Goal: Book appointment/travel/reservation: Register for event/course

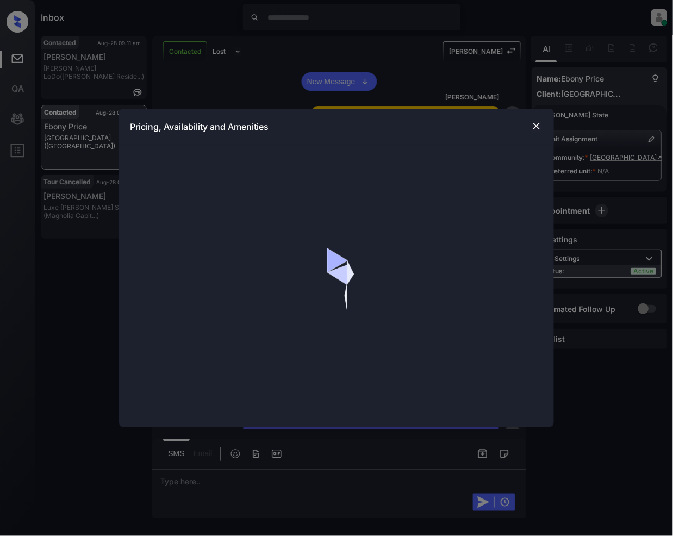
scroll to position [1363, 0]
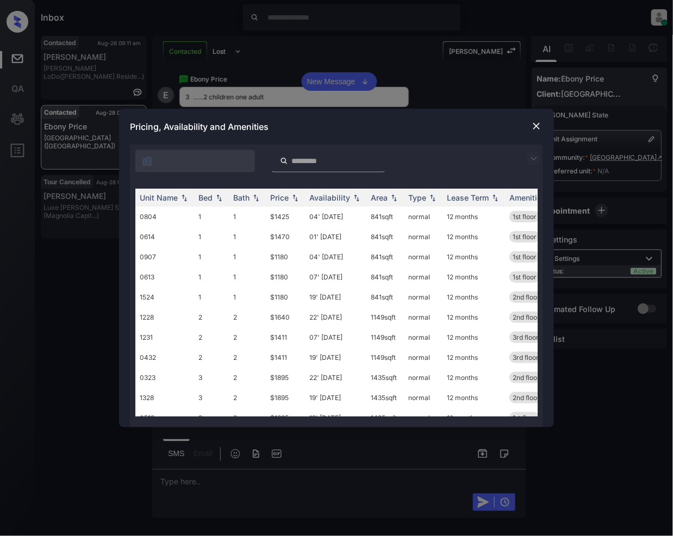
click at [533, 158] on img at bounding box center [533, 158] width 13 height 13
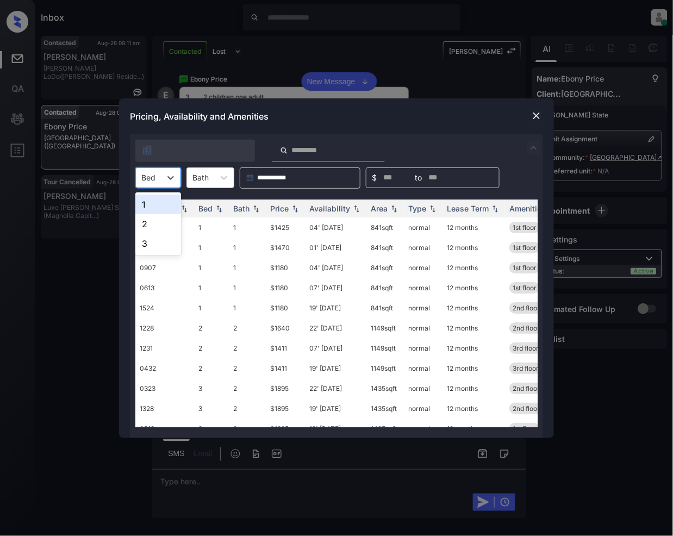
click at [159, 177] on div "Bed" at bounding box center [148, 178] width 25 height 16
click at [158, 242] on div "3" at bounding box center [158, 244] width 46 height 20
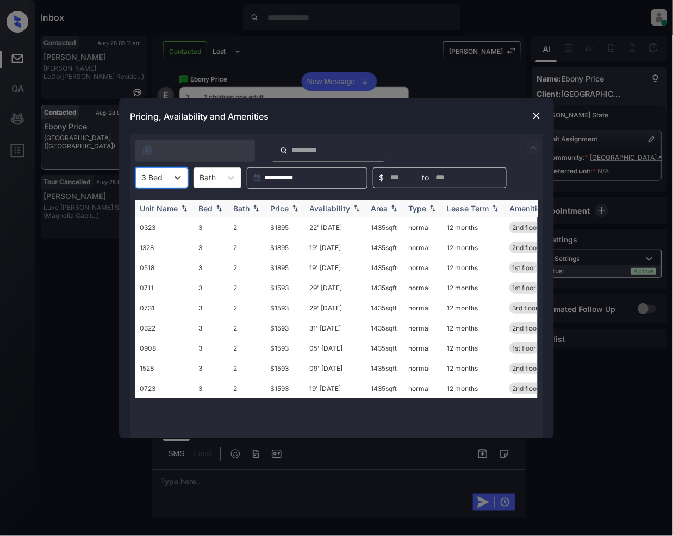
click at [296, 205] on img at bounding box center [295, 208] width 11 height 8
click at [280, 329] on td "$1593" at bounding box center [285, 328] width 39 height 20
click at [284, 329] on td "$1593" at bounding box center [285, 328] width 39 height 20
click at [280, 309] on td "$1593" at bounding box center [285, 308] width 39 height 20
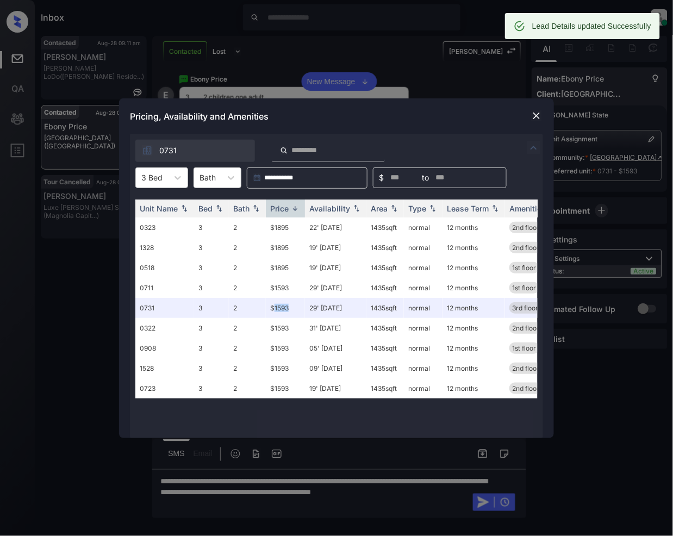
click at [534, 114] on img at bounding box center [536, 115] width 11 height 11
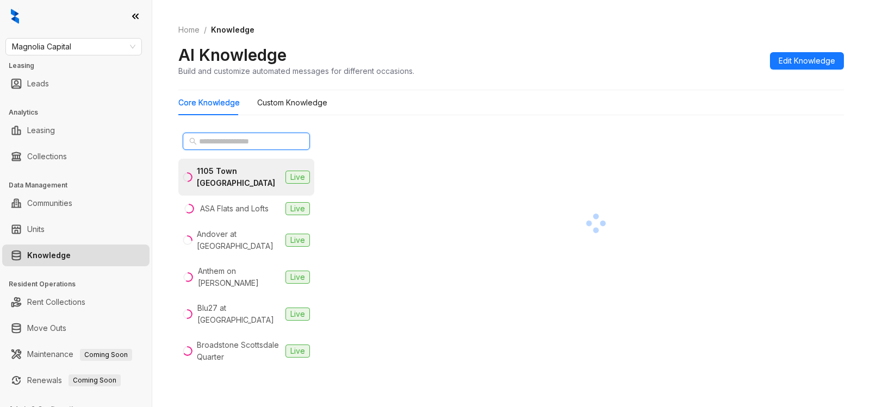
click at [257, 140] on input "text" at bounding box center [247, 141] width 96 height 12
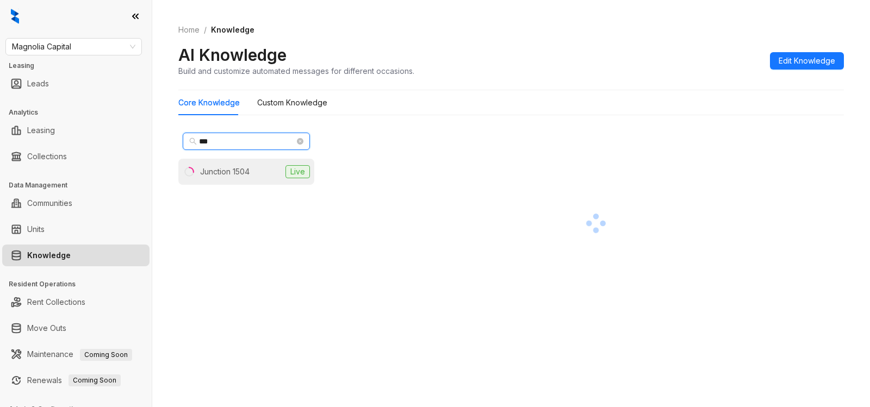
type input "***"
click at [228, 170] on div "Junction 1504" at bounding box center [224, 172] width 49 height 12
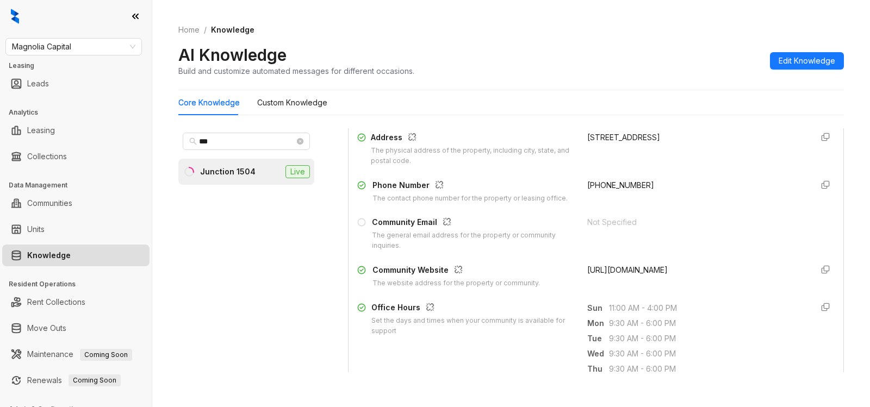
scroll to position [208, 0]
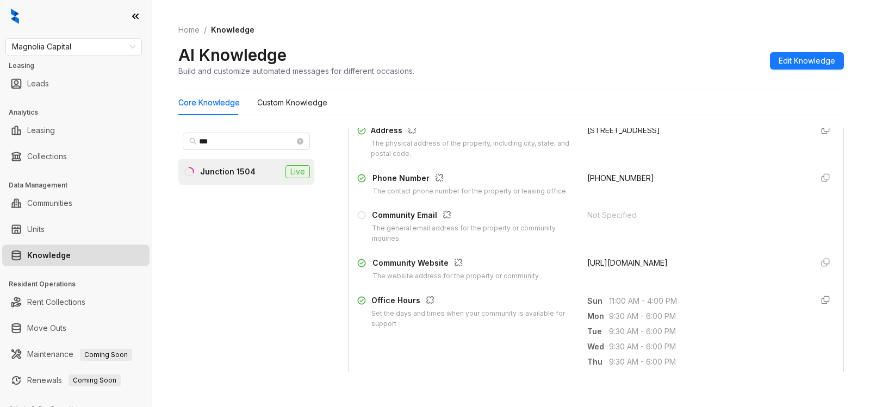
drag, startPoint x: 572, startPoint y: 263, endPoint x: 739, endPoint y: 297, distance: 170.9
click at [739, 282] on div "Community Website The website address for the property or community. https://ww…" at bounding box center [595, 269] width 477 height 24
copy span "https://www.junction1504.com/junction-1504-charlotte-nc/?utm_source=google+loca…"
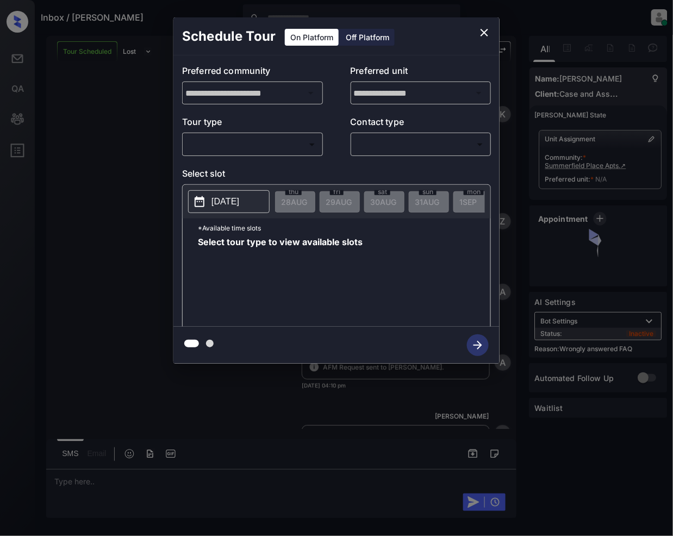
scroll to position [6444, 0]
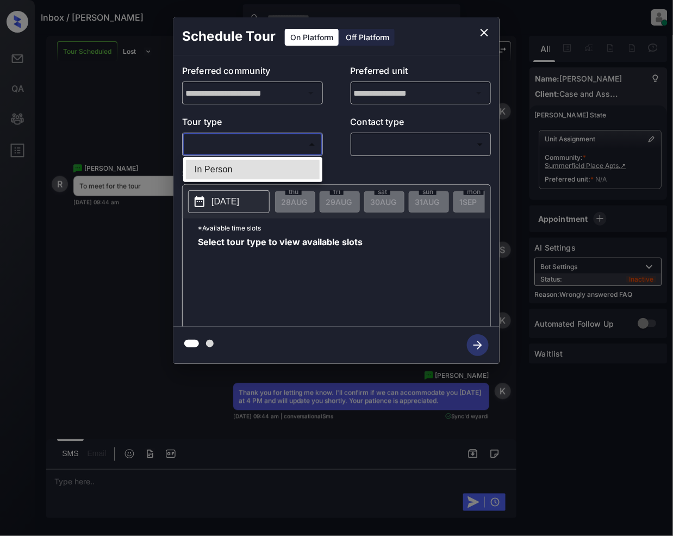
click at [272, 145] on body "Inbox / Ryan Garcia Jeramie Castro Online Set yourself offline Set yourself on …" at bounding box center [336, 268] width 673 height 536
click at [235, 166] on li "In Person" at bounding box center [253, 170] width 134 height 20
type input "********"
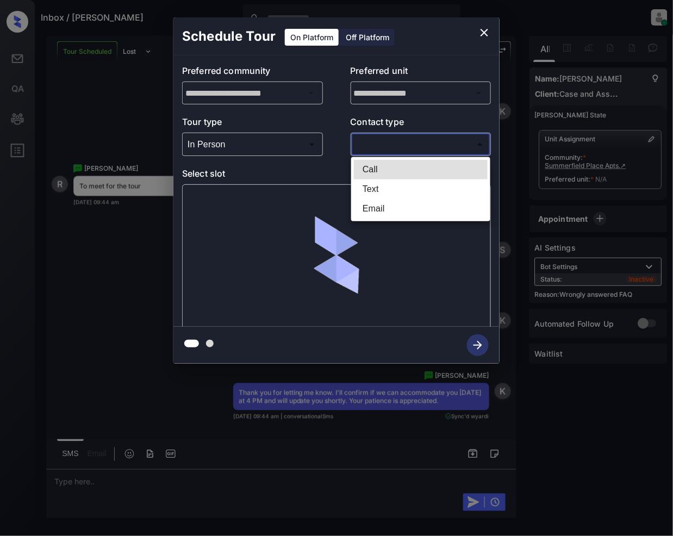
click at [370, 143] on body "Inbox / Ryan Garcia Jeramie Castro Online Set yourself offline Set yourself on …" at bounding box center [336, 268] width 673 height 536
click at [368, 194] on li "Text" at bounding box center [421, 189] width 134 height 20
type input "****"
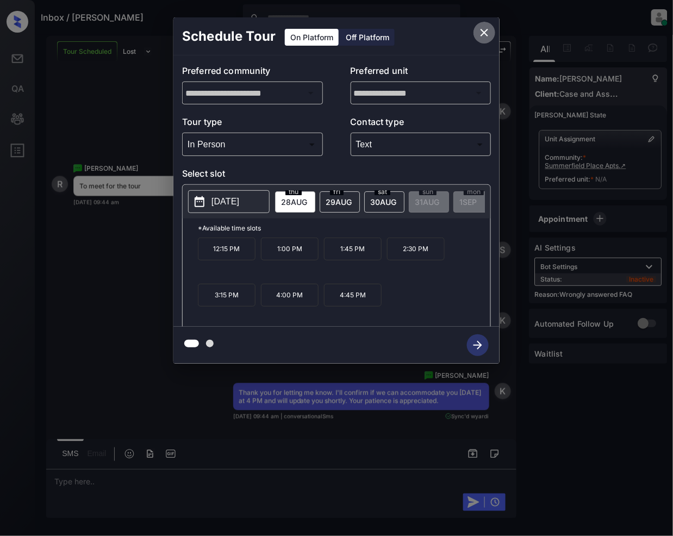
click at [485, 29] on icon "close" at bounding box center [484, 32] width 13 height 13
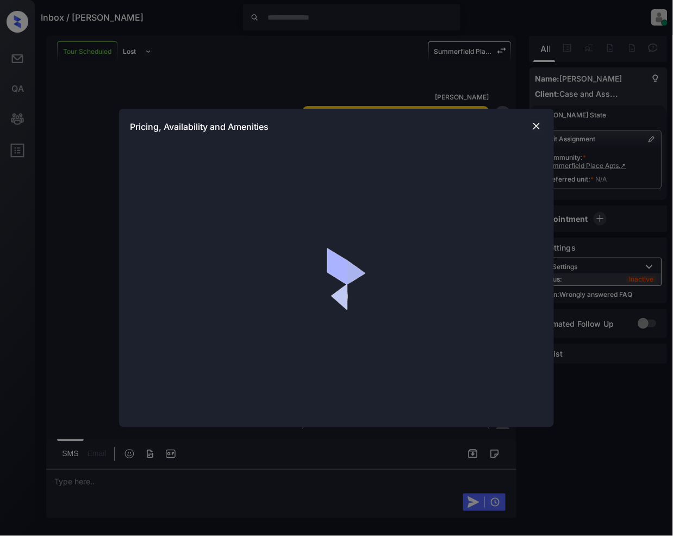
scroll to position [685, 0]
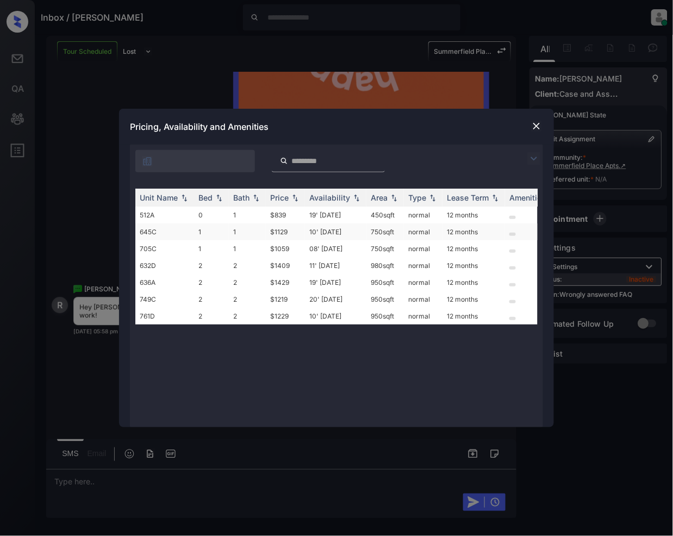
click at [281, 232] on td "$1129" at bounding box center [285, 231] width 39 height 17
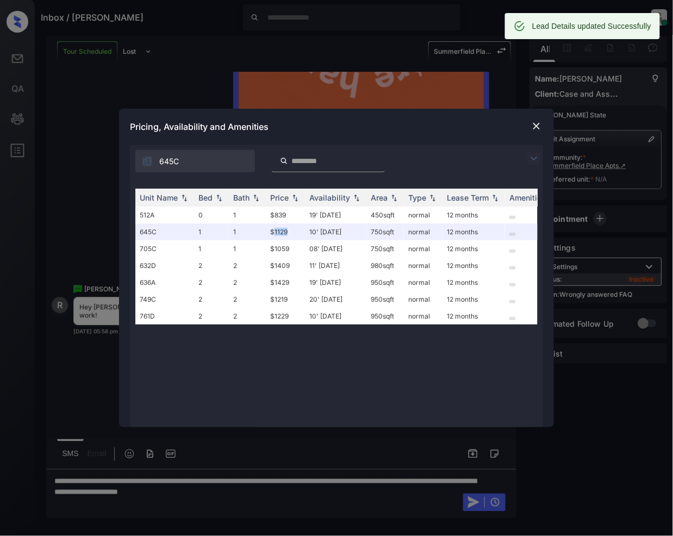
click at [537, 124] on img at bounding box center [536, 126] width 11 height 11
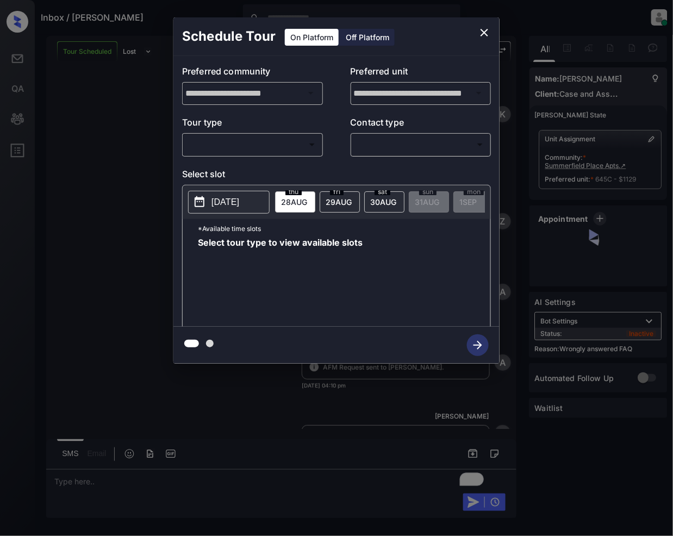
scroll to position [6923, 0]
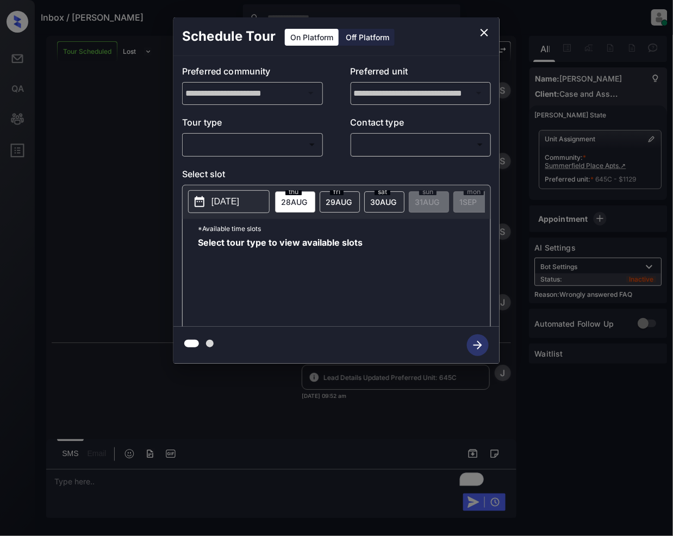
click at [252, 138] on body "Inbox / Ryan Garcia Jeramie Castro Online Set yourself offline Set yourself on …" at bounding box center [336, 268] width 673 height 536
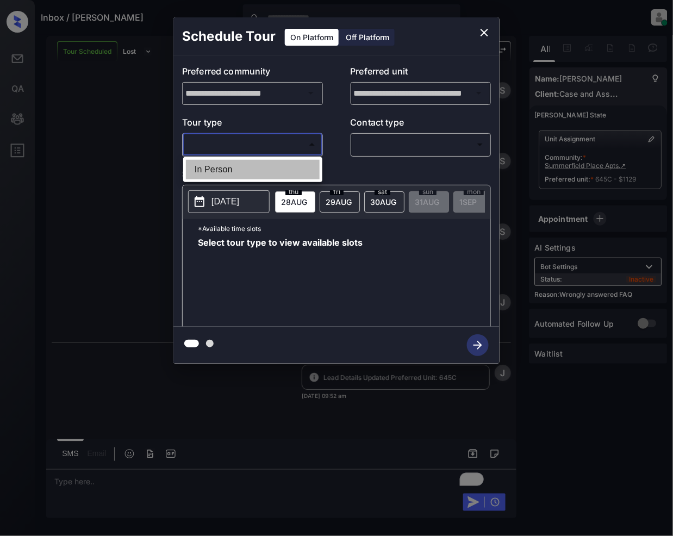
click at [230, 164] on li "In Person" at bounding box center [253, 170] width 134 height 20
type input "********"
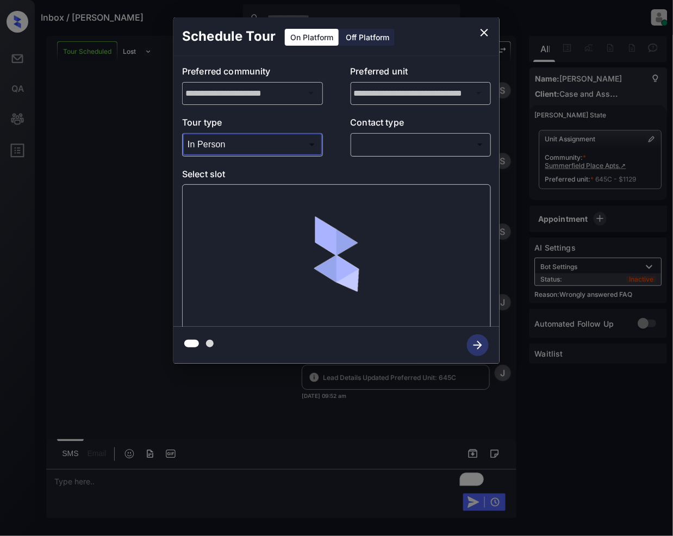
click at [370, 144] on body "Inbox / Ryan Garcia Jeramie Castro Online Set yourself offline Set yourself on …" at bounding box center [336, 268] width 673 height 536
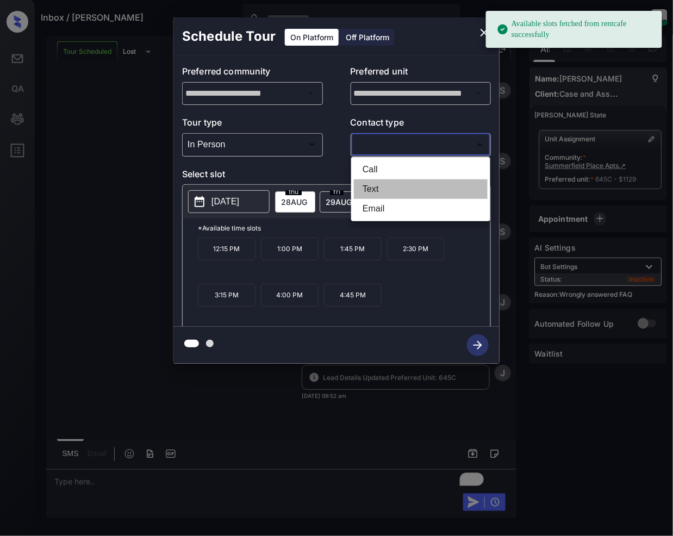
click at [371, 183] on li "Text" at bounding box center [421, 189] width 134 height 20
type input "****"
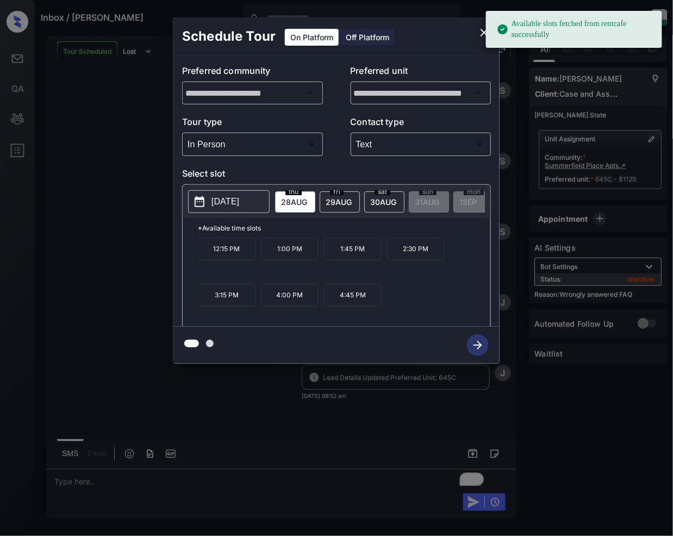
drag, startPoint x: 285, startPoint y: 301, endPoint x: 301, endPoint y: 361, distance: 62.4
click at [284, 301] on p "4:00 PM" at bounding box center [290, 295] width 58 height 23
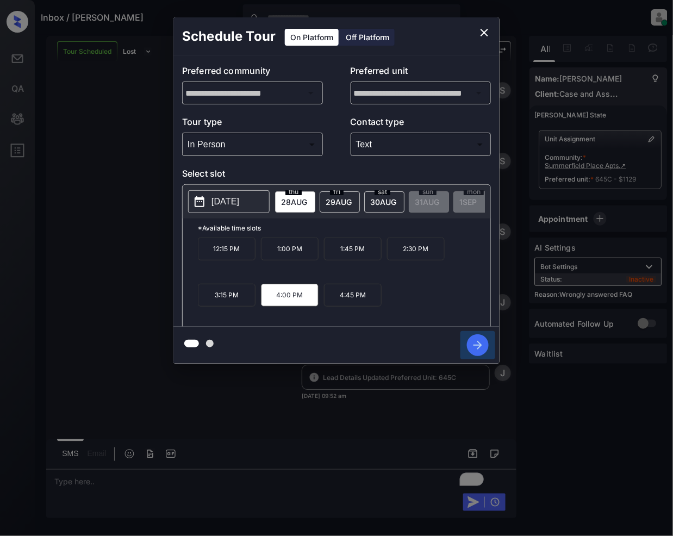
click at [481, 340] on icon "button" at bounding box center [478, 345] width 22 height 22
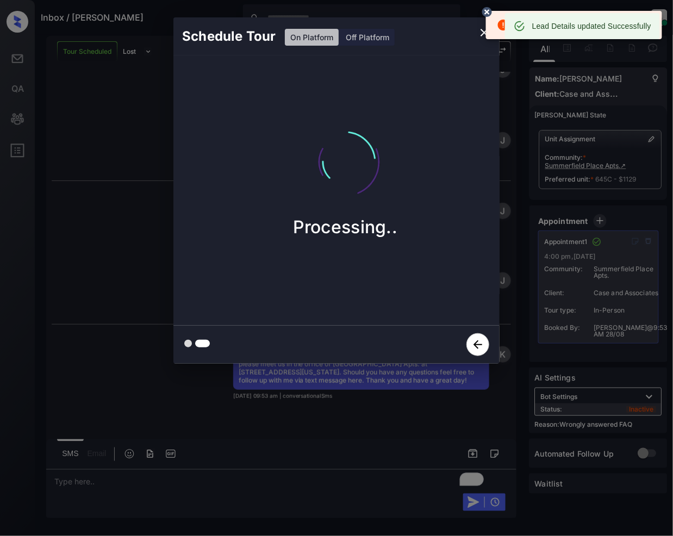
scroll to position [7163, 0]
click at [485, 9] on icon at bounding box center [487, 12] width 10 height 10
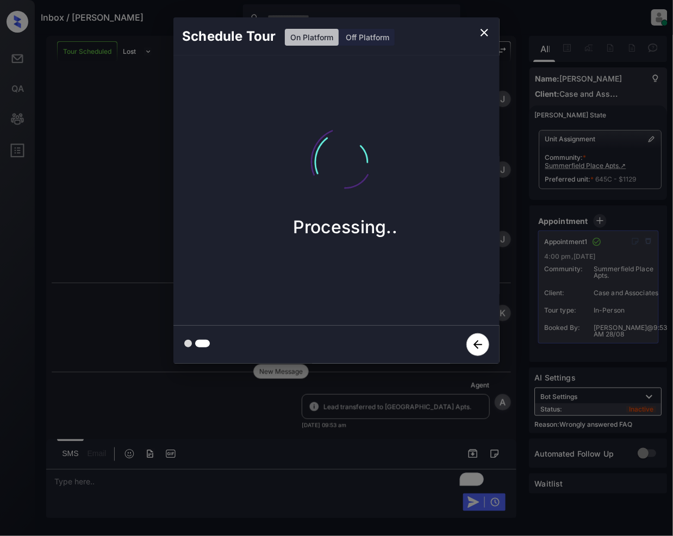
scroll to position [7234, 0]
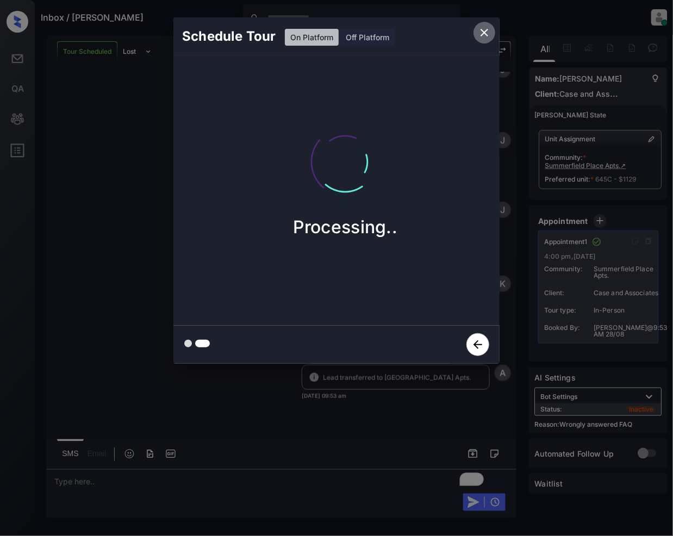
click at [486, 35] on icon "close" at bounding box center [485, 33] width 8 height 8
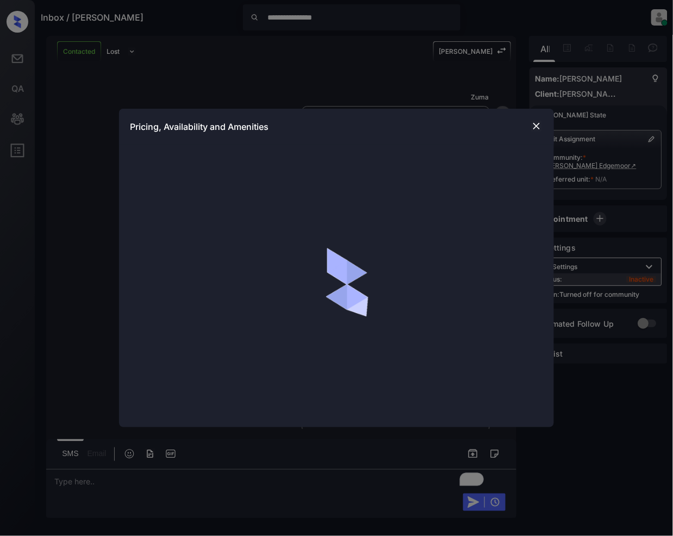
scroll to position [1329, 0]
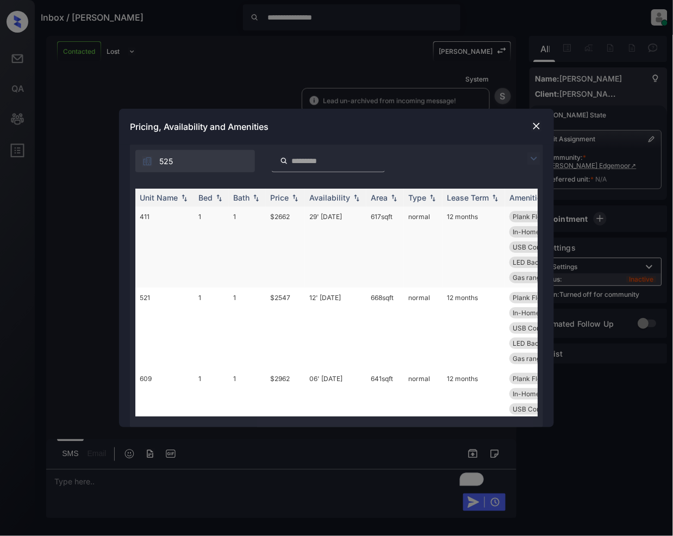
click at [251, 209] on td "1" at bounding box center [247, 247] width 37 height 81
click at [536, 157] on img at bounding box center [533, 158] width 13 height 13
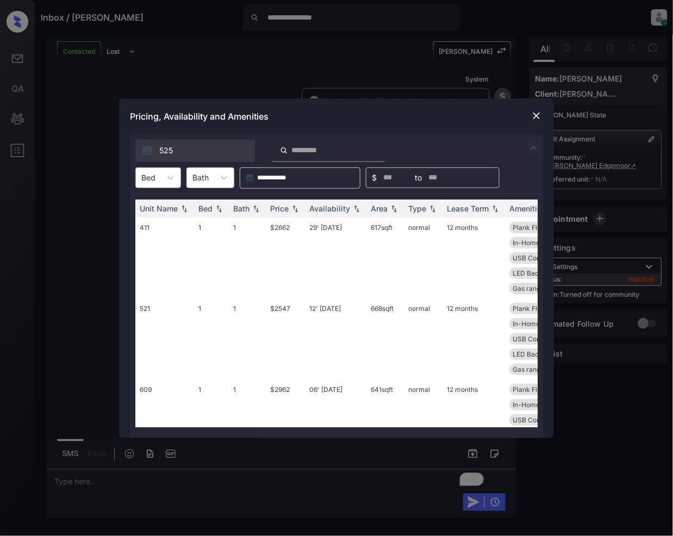
click at [159, 178] on div "Bed" at bounding box center [148, 178] width 25 height 16
click at [536, 111] on img at bounding box center [536, 115] width 11 height 11
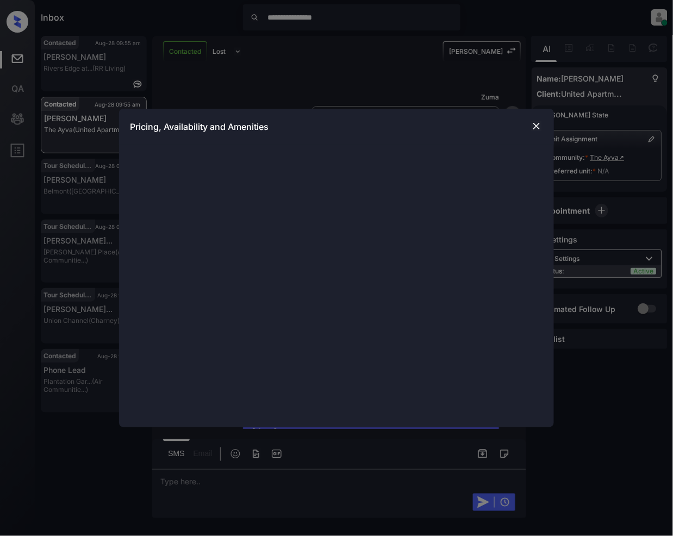
scroll to position [403, 0]
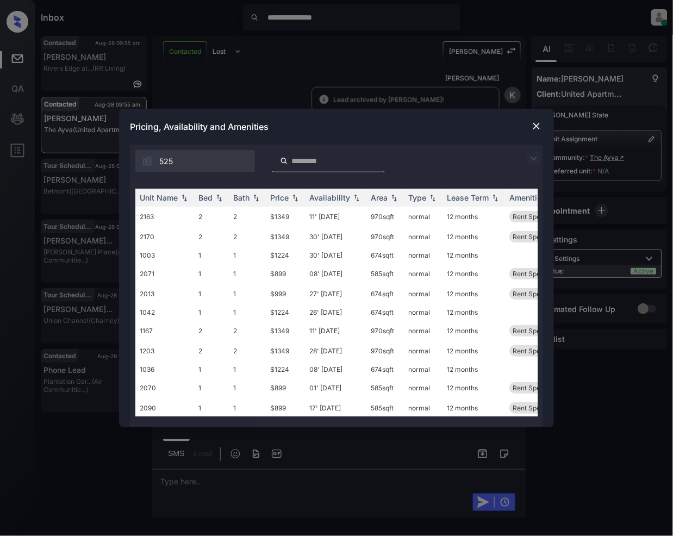
click at [529, 160] on img at bounding box center [533, 158] width 13 height 13
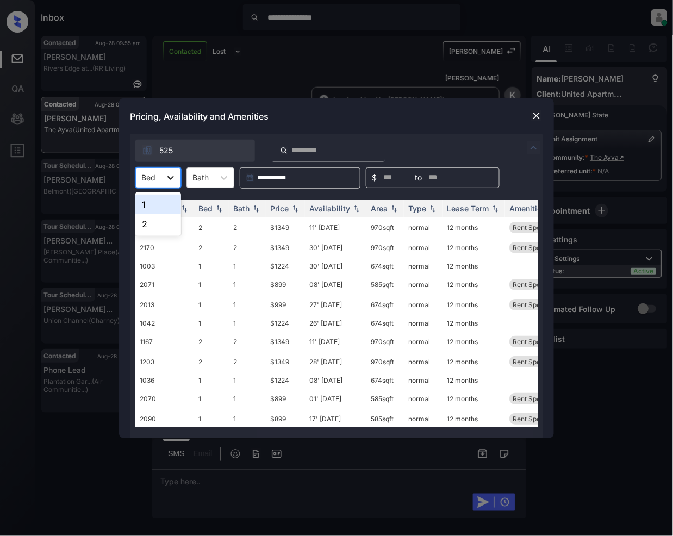
click at [167, 181] on icon at bounding box center [170, 177] width 11 height 11
drag, startPoint x: 152, startPoint y: 207, endPoint x: 258, endPoint y: 295, distance: 137.4
click at [152, 207] on div "1" at bounding box center [158, 205] width 46 height 20
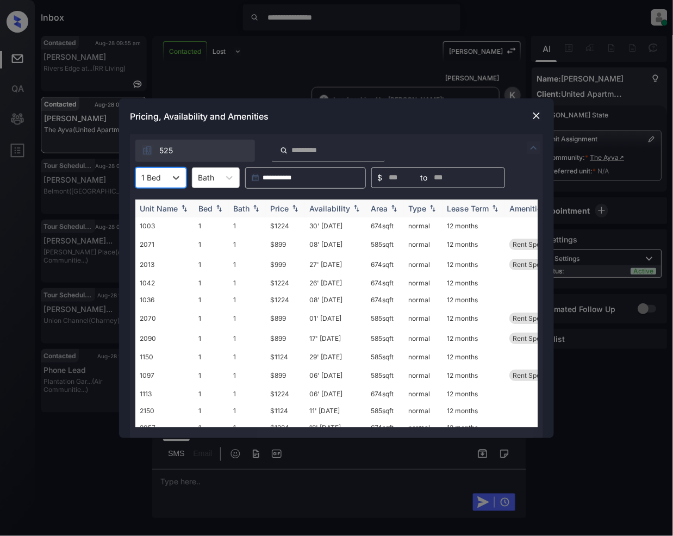
click at [294, 207] on img at bounding box center [295, 208] width 11 height 8
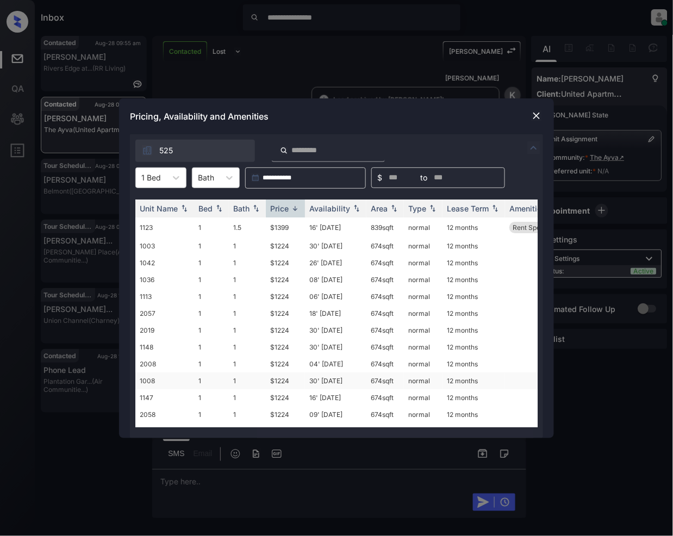
click at [281, 380] on td "$1224" at bounding box center [285, 380] width 39 height 17
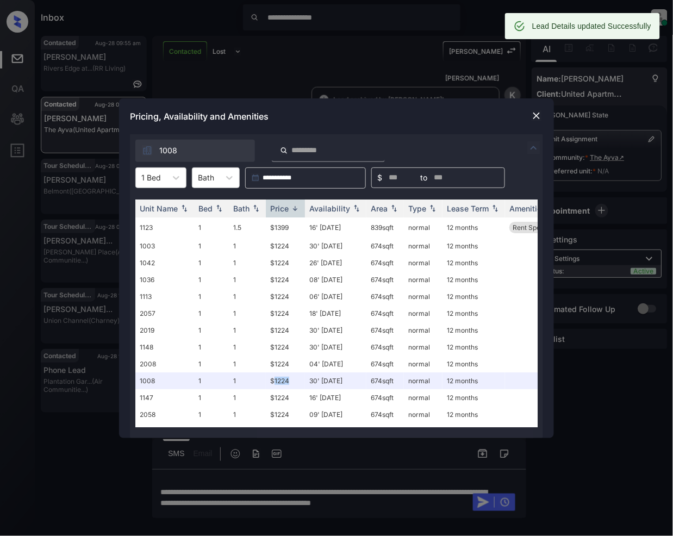
click at [536, 114] on img at bounding box center [536, 115] width 11 height 11
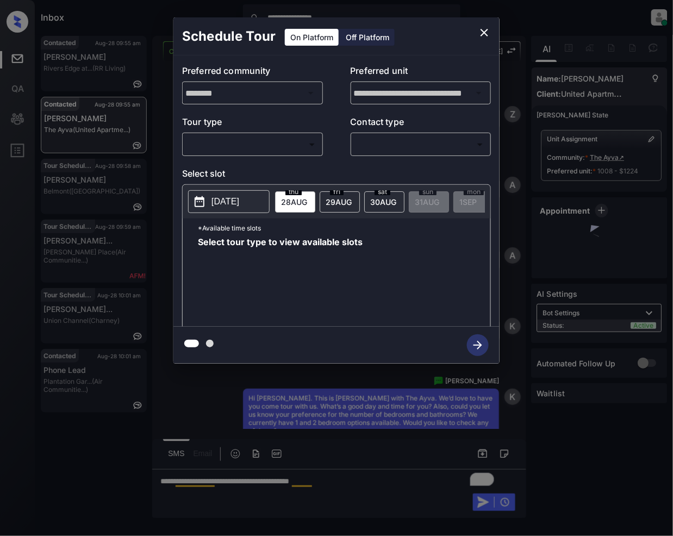
scroll to position [403, 0]
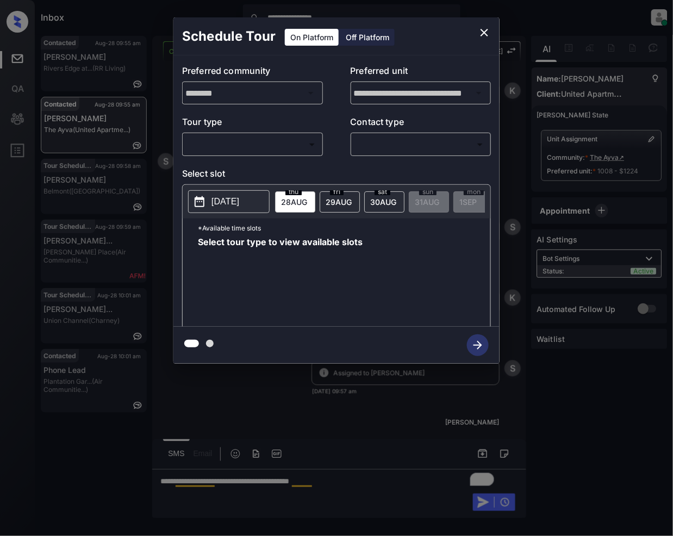
click at [227, 138] on body "**********" at bounding box center [336, 268] width 673 height 536
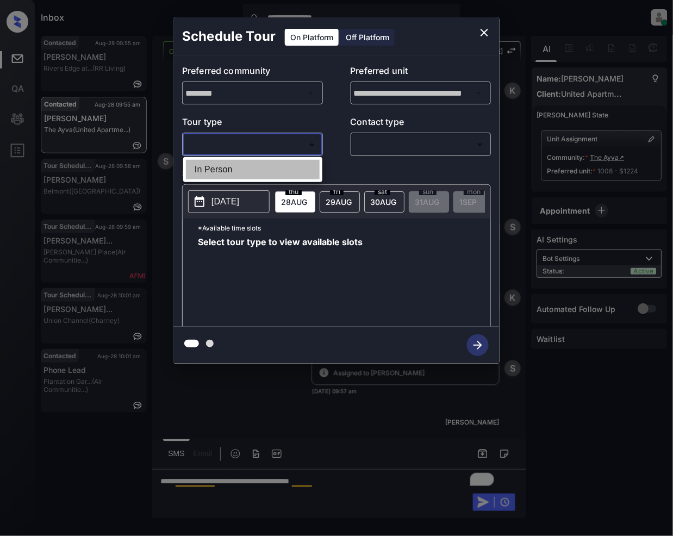
click at [223, 167] on li "In Person" at bounding box center [253, 170] width 134 height 20
type input "********"
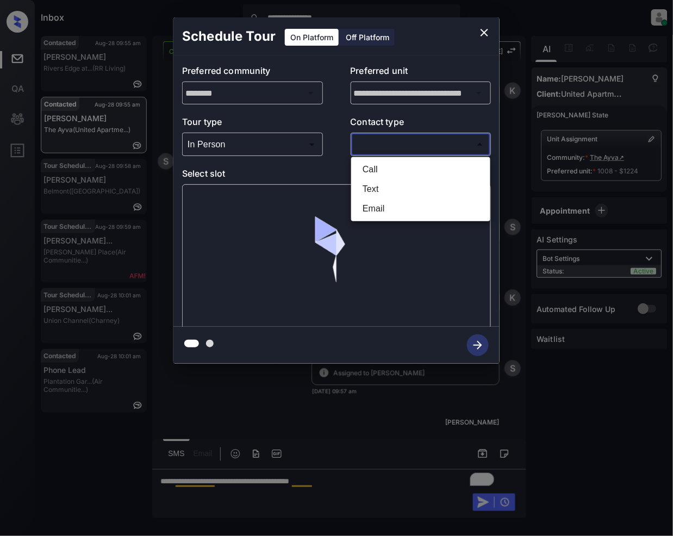
click at [382, 148] on body "**********" at bounding box center [336, 268] width 673 height 536
click at [388, 191] on li "Text" at bounding box center [421, 189] width 134 height 20
type input "****"
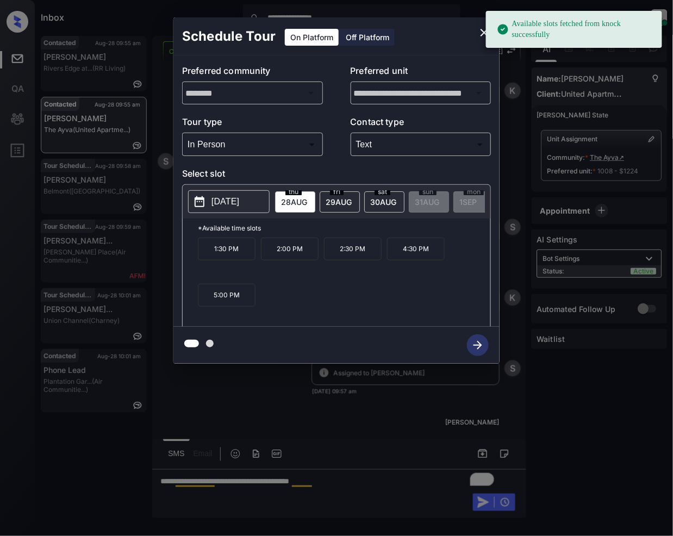
click at [388, 202] on span "30 AUG" at bounding box center [383, 201] width 26 height 9
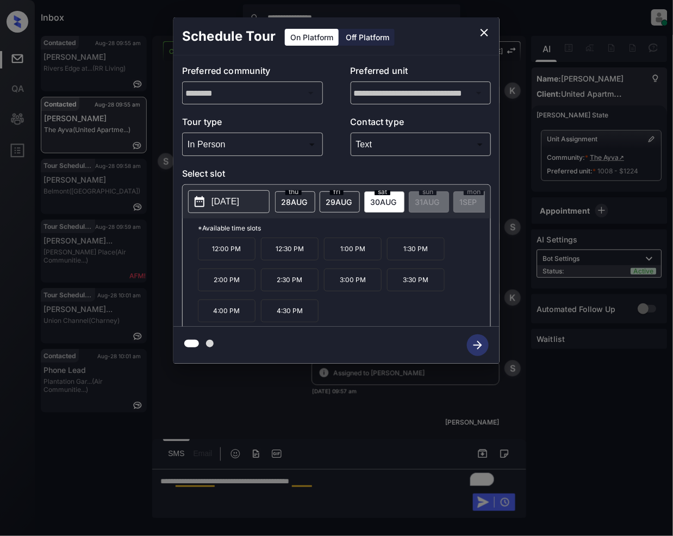
click at [478, 30] on icon "close" at bounding box center [484, 32] width 13 height 13
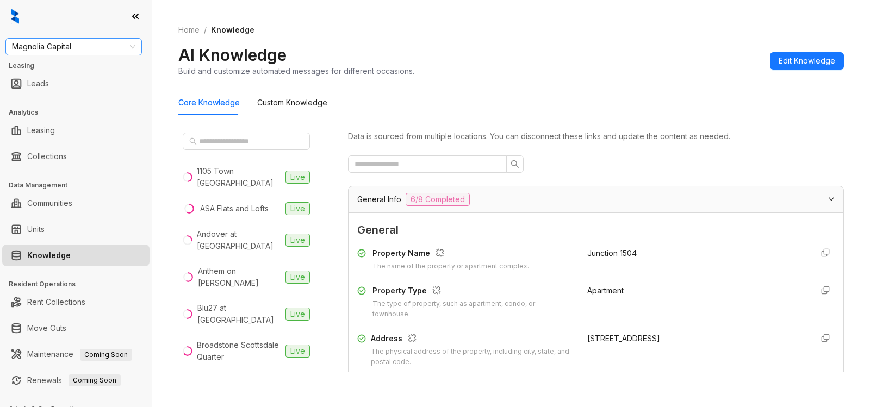
click at [83, 47] on span "Magnolia Capital" at bounding box center [73, 47] width 123 height 16
type input "****"
click at [92, 90] on div "Raintree Partners" at bounding box center [73, 86] width 119 height 12
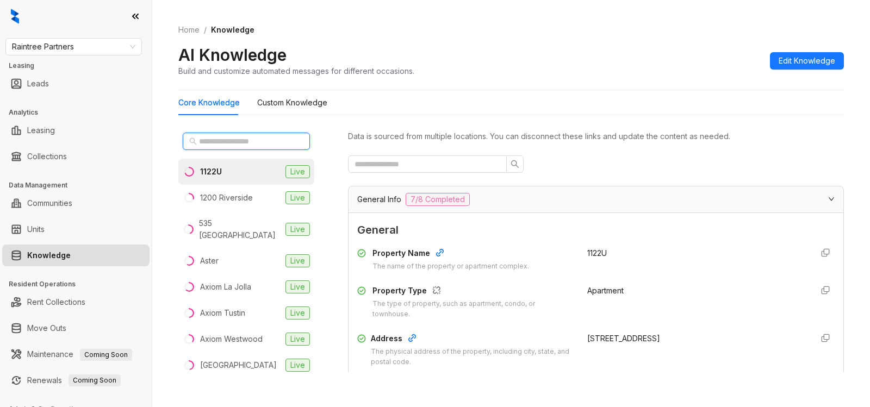
click at [228, 138] on input "text" at bounding box center [247, 141] width 96 height 12
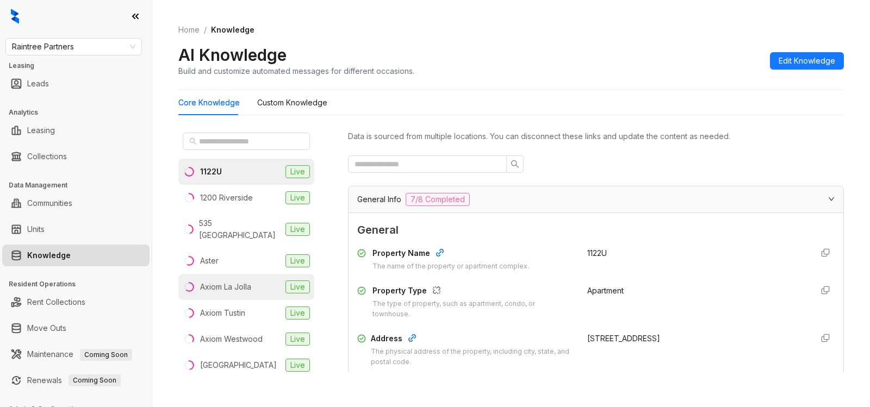
click at [235, 281] on div "Axiom La Jolla" at bounding box center [225, 287] width 51 height 12
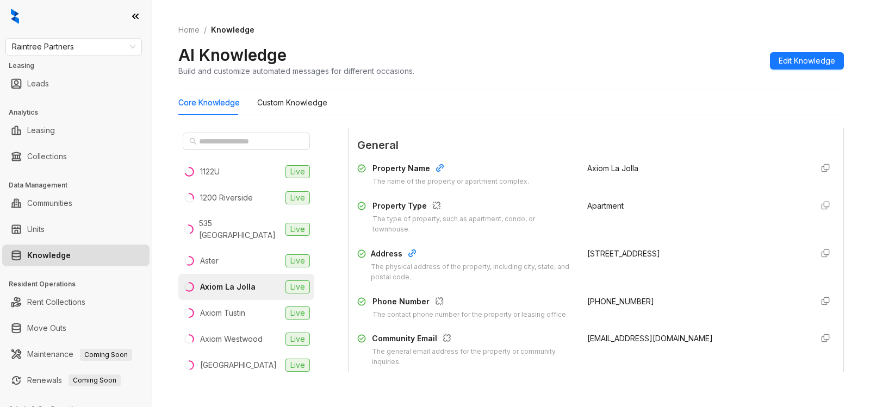
scroll to position [137, 0]
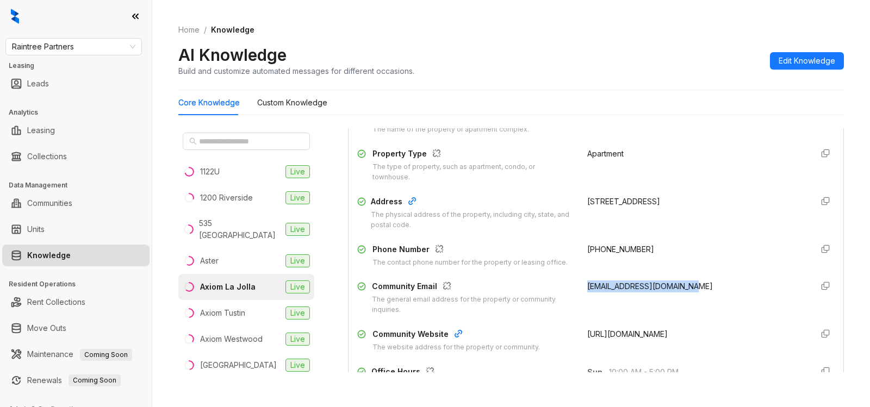
drag, startPoint x: 572, startPoint y: 290, endPoint x: 679, endPoint y: 280, distance: 107.5
click at [679, 280] on div "Property Name The name of the property or apartment complex. Axiom La Jolla Pro…" at bounding box center [595, 231] width 477 height 251
copy span "axiomlajolla@greystar.com"
click at [83, 45] on span "Raintree Partners" at bounding box center [73, 47] width 123 height 16
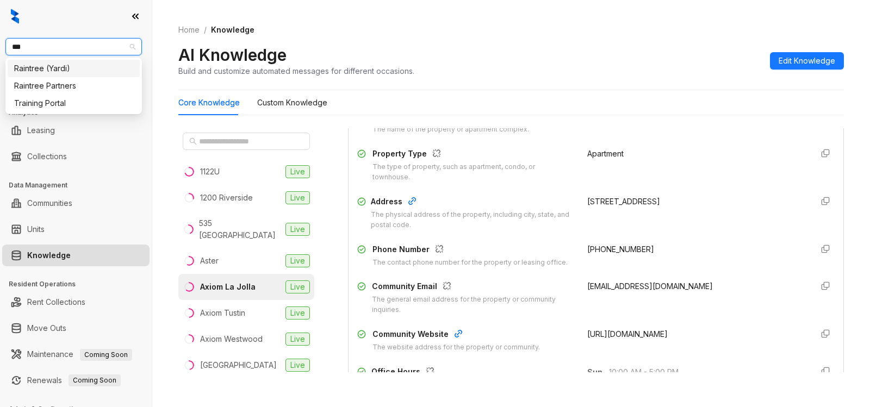
type input "****"
click at [79, 84] on div "Raintree Partners" at bounding box center [73, 86] width 119 height 12
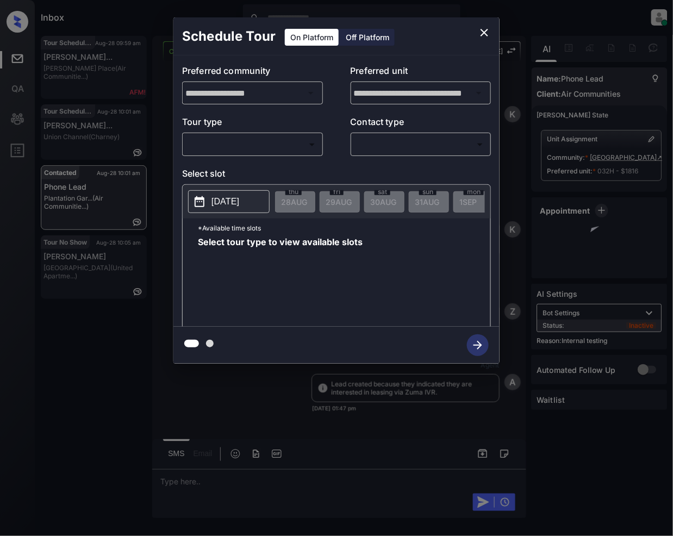
scroll to position [4488, 0]
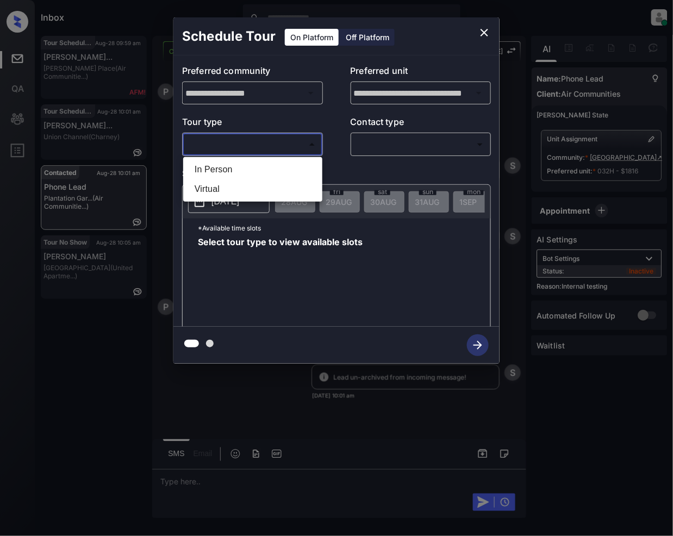
click at [257, 138] on body "Inbox Jeramie Castro Online Set yourself offline Set yourself on break Profile …" at bounding box center [336, 268] width 673 height 536
click at [246, 172] on li "In Person" at bounding box center [253, 170] width 134 height 20
type input "********"
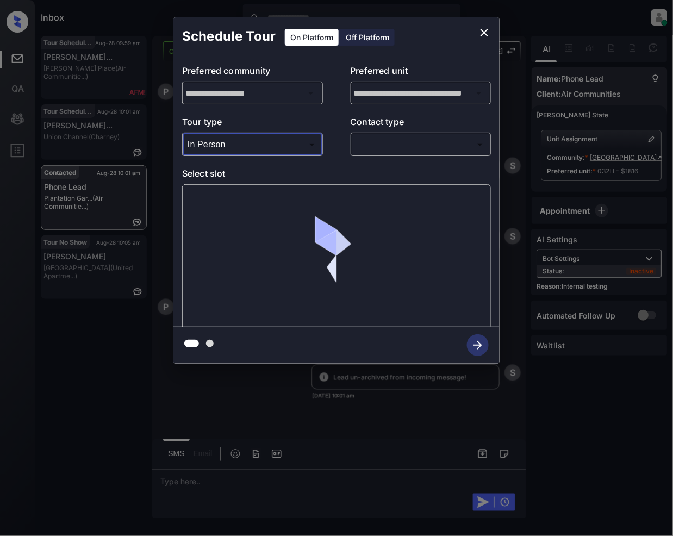
click at [363, 147] on body "Inbox Jeramie Castro Online Set yourself offline Set yourself on break Profile …" at bounding box center [336, 268] width 673 height 536
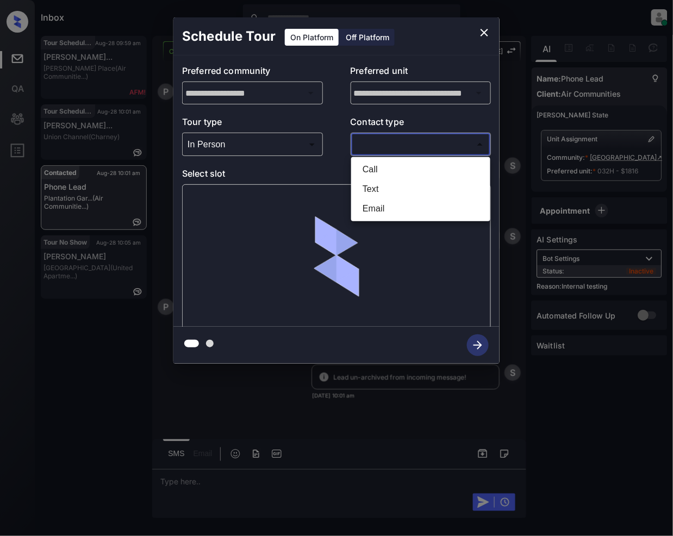
click at [385, 192] on li "Text" at bounding box center [421, 189] width 134 height 20
type input "****"
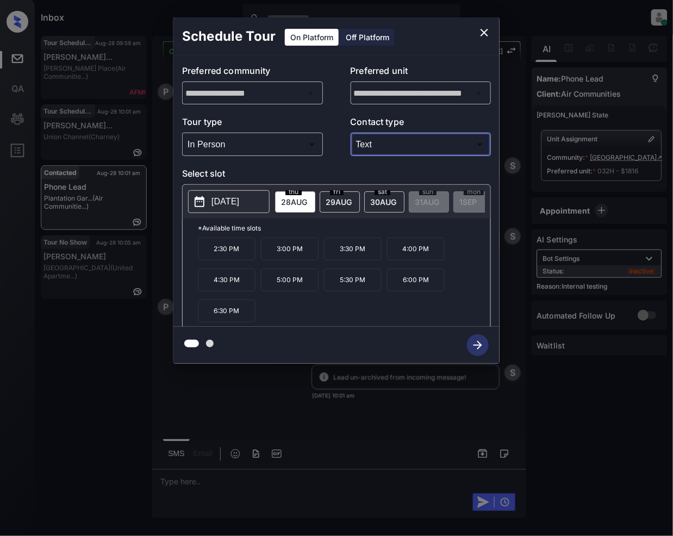
click at [481, 33] on icon "close" at bounding box center [484, 32] width 13 height 13
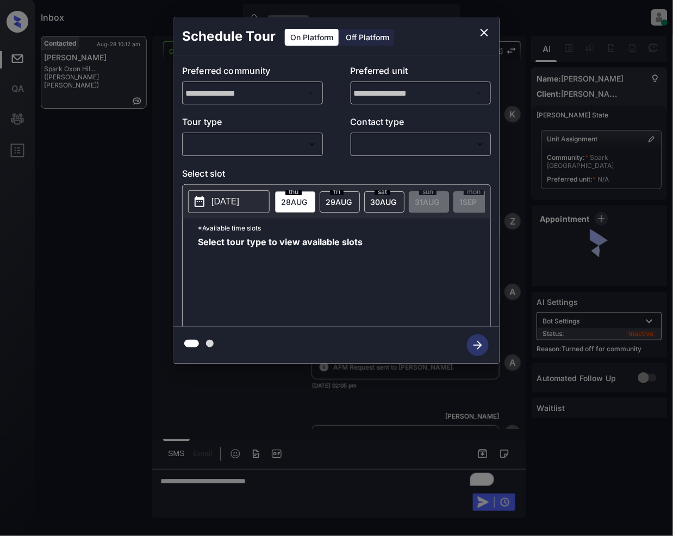
scroll to position [963, 0]
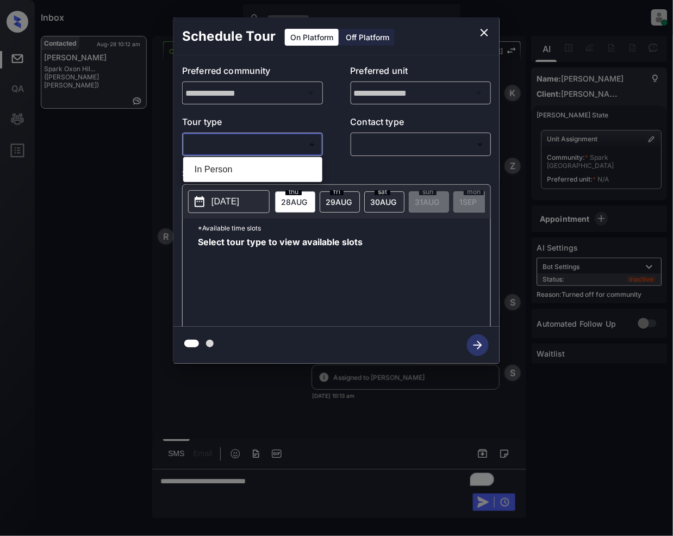
click at [258, 137] on body "Inbox [PERSON_NAME] Online Set yourself offline Set yourself on break Profile S…" at bounding box center [336, 268] width 673 height 536
click at [228, 162] on li "In Person" at bounding box center [253, 170] width 134 height 20
type input "********"
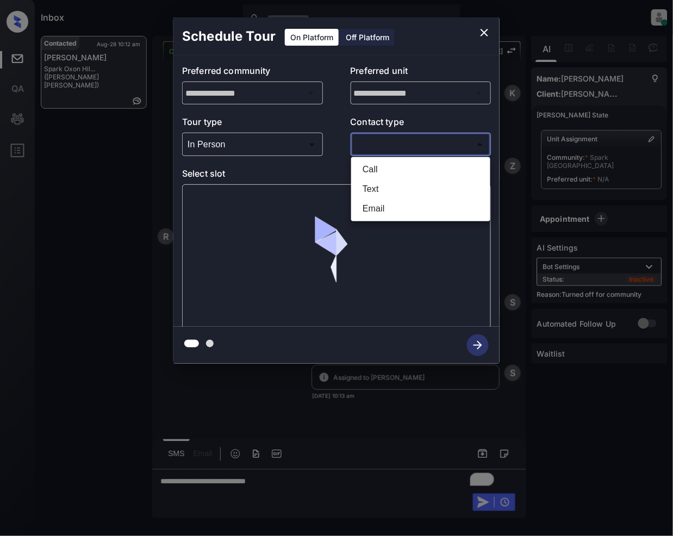
click at [401, 142] on body "Inbox [PERSON_NAME] Online Set yourself offline Set yourself on break Profile S…" at bounding box center [336, 268] width 673 height 536
click at [390, 185] on li "Text" at bounding box center [421, 189] width 134 height 20
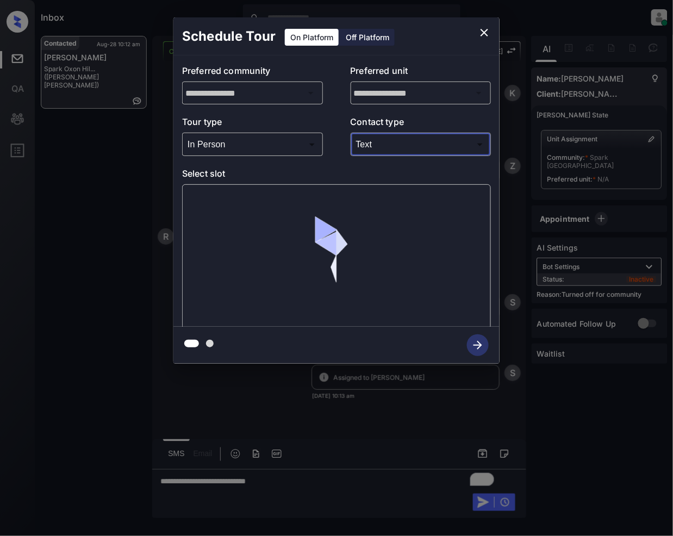
type input "****"
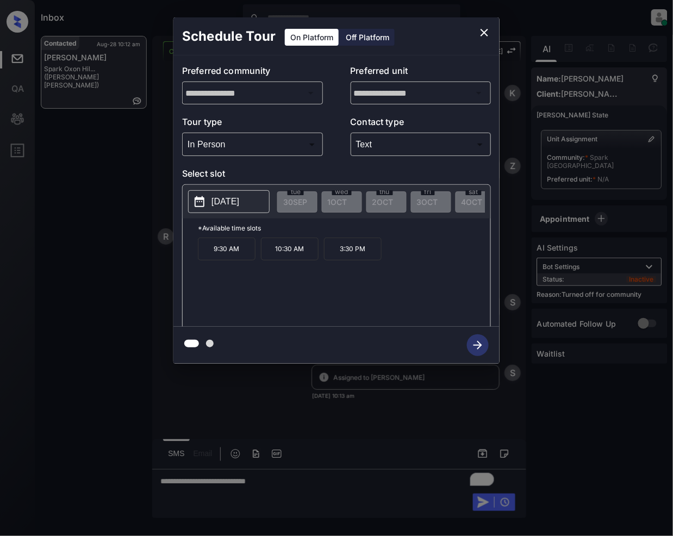
scroll to position [0, 1498]
click at [482, 33] on icon "close" at bounding box center [484, 32] width 13 height 13
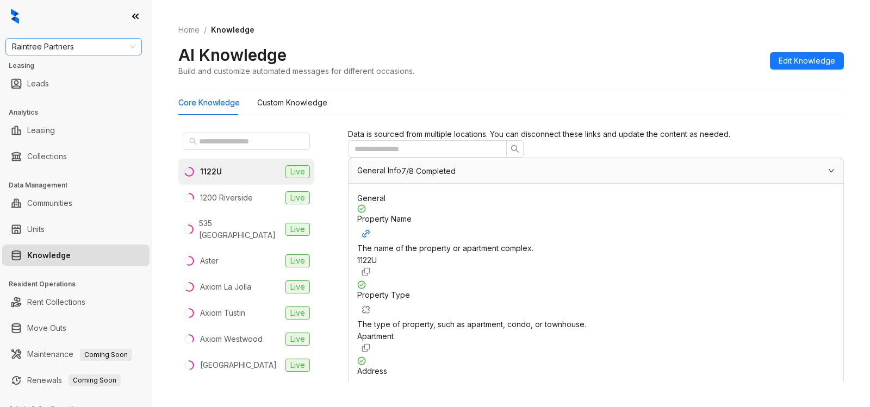
click at [66, 47] on span "Raintree Partners" at bounding box center [73, 47] width 123 height 16
type input "****"
click at [82, 46] on span "Raintree Partners" at bounding box center [73, 47] width 123 height 16
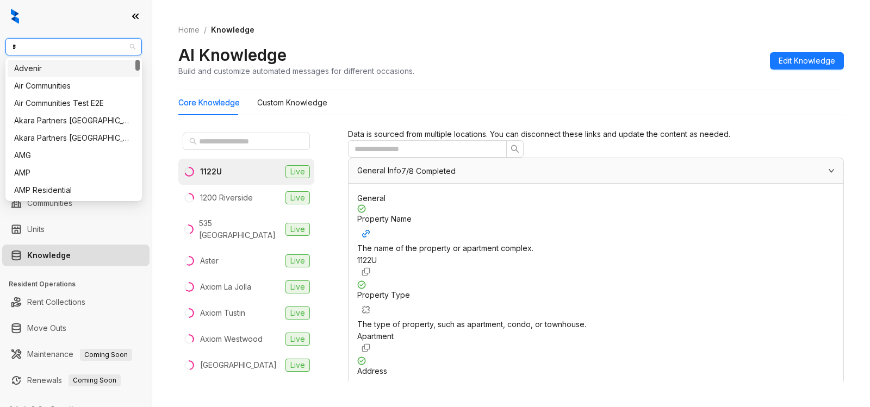
type input "**"
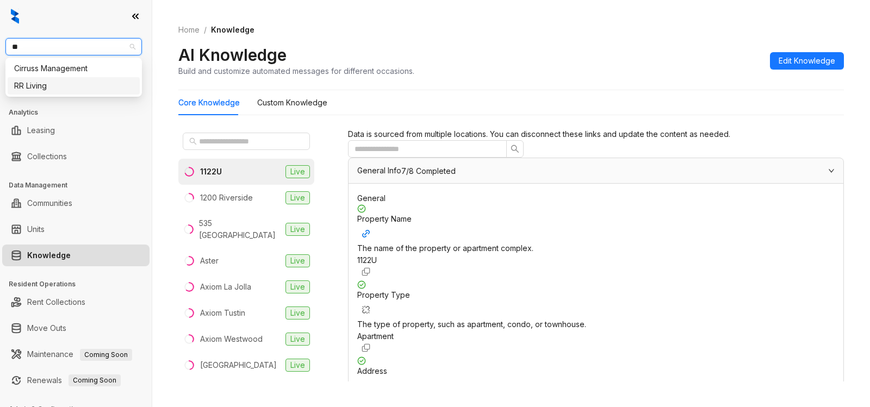
click at [38, 88] on div "RR Living" at bounding box center [73, 86] width 119 height 12
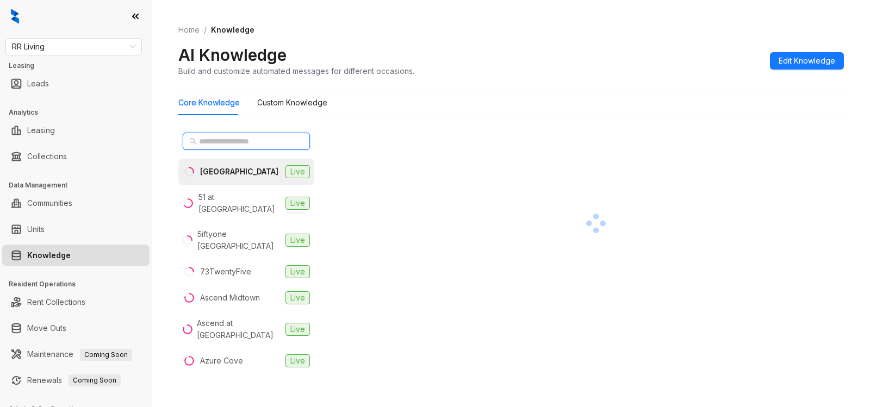
click at [233, 141] on input "text" at bounding box center [247, 141] width 96 height 12
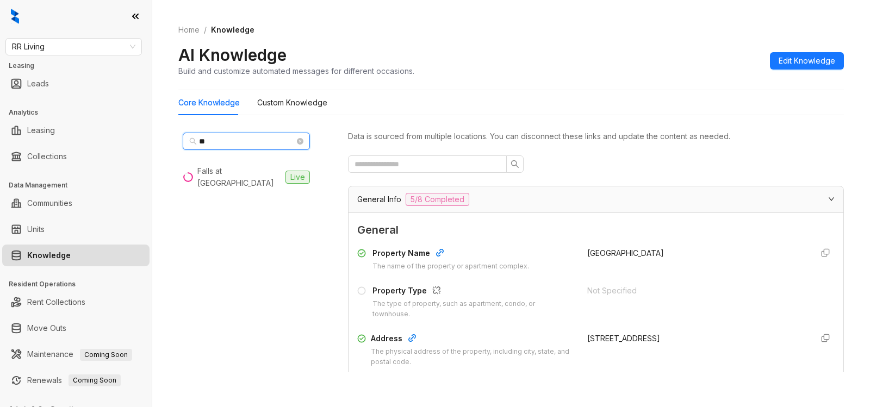
type input "*"
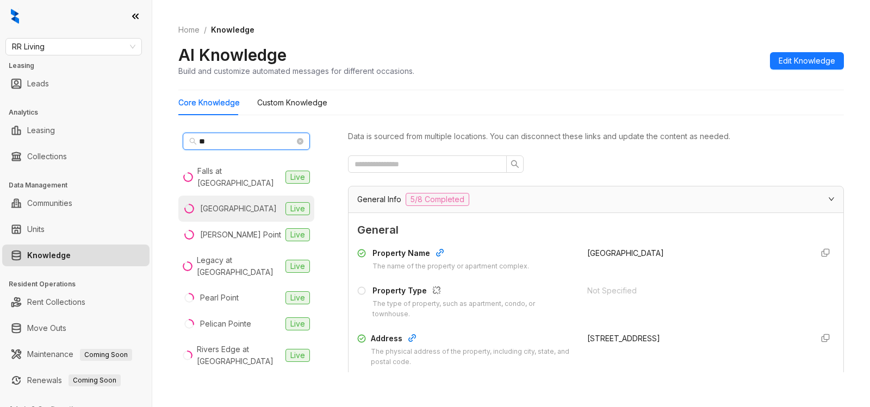
type input "**"
click at [204, 210] on div "Indian Hills" at bounding box center [238, 209] width 77 height 12
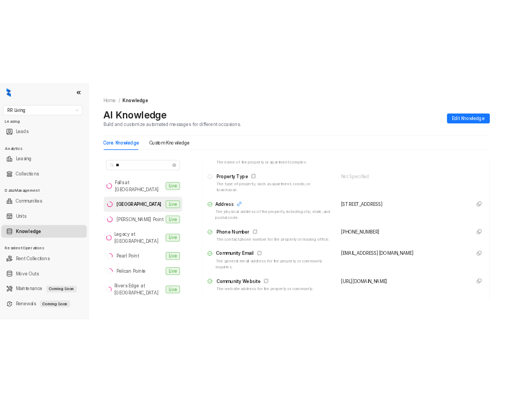
scroll to position [133, 0]
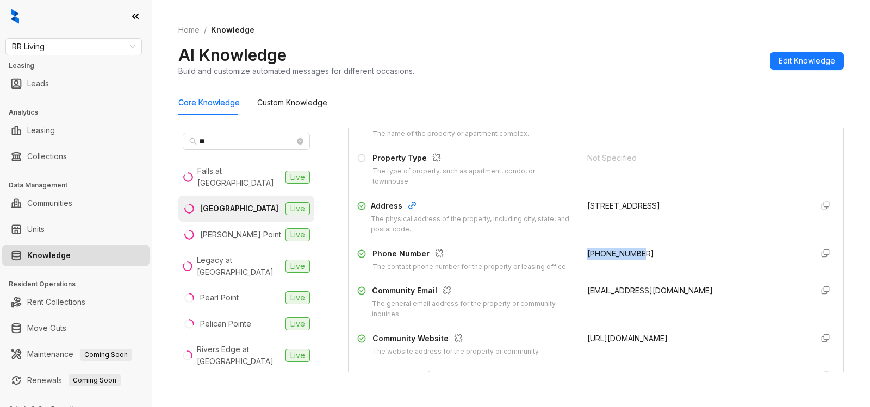
drag, startPoint x: 575, startPoint y: 256, endPoint x: 632, endPoint y: 250, distance: 57.4
click at [632, 250] on div "+15018358500" at bounding box center [695, 260] width 217 height 24
copy span "+15018358500"
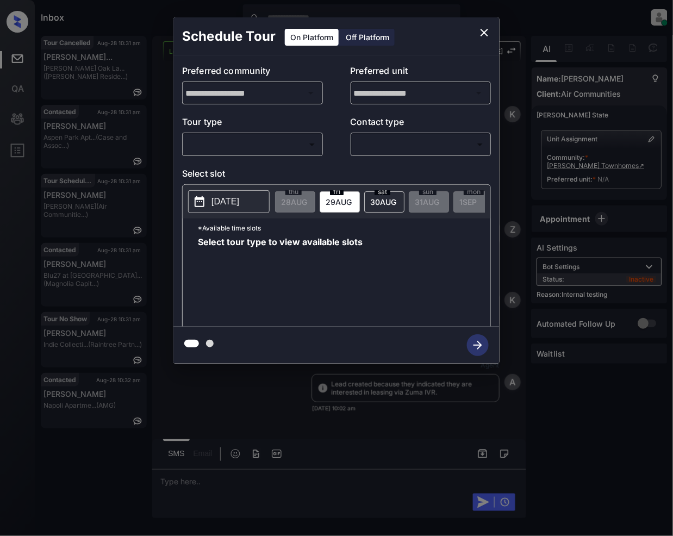
scroll to position [10208, 0]
click at [485, 30] on icon "close" at bounding box center [484, 32] width 13 height 13
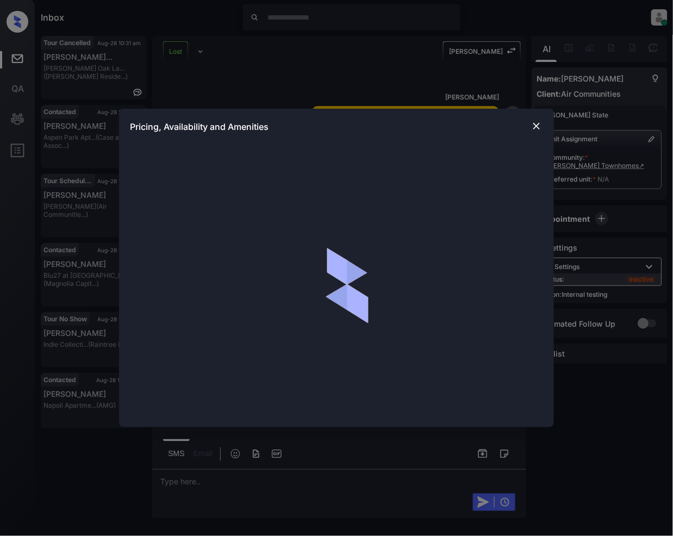
scroll to position [10208, 0]
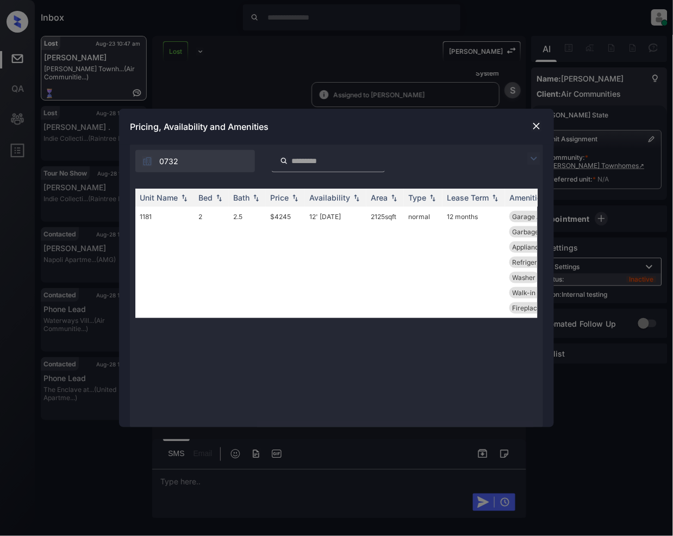
click at [538, 127] on img at bounding box center [536, 126] width 11 height 11
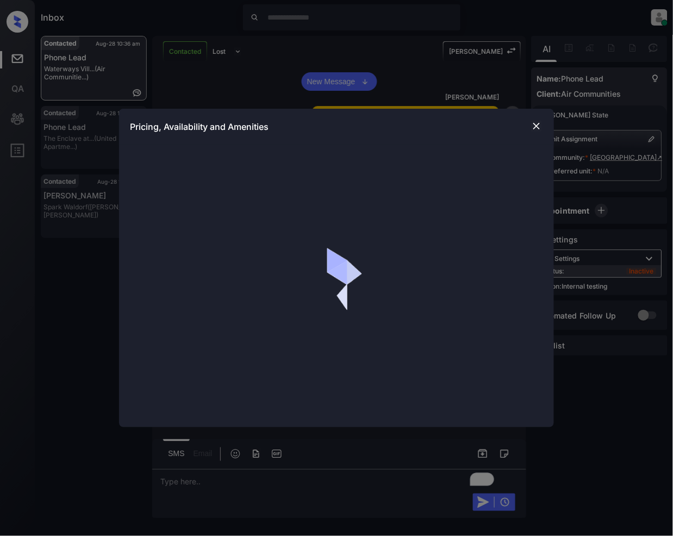
scroll to position [2218, 0]
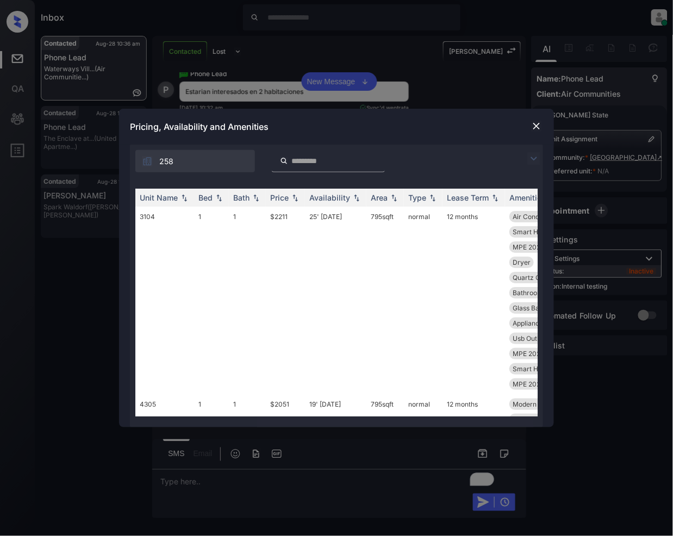
drag, startPoint x: 532, startPoint y: 159, endPoint x: 166, endPoint y: 179, distance: 366.4
click at [532, 158] on img at bounding box center [533, 158] width 13 height 13
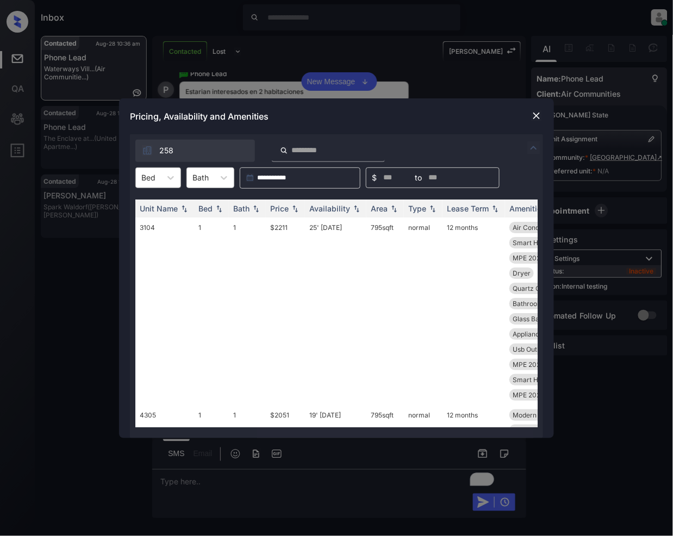
click at [159, 178] on div "Bed" at bounding box center [148, 178] width 25 height 16
click at [168, 224] on div "2" at bounding box center [158, 224] width 46 height 20
click at [296, 214] on th "Price" at bounding box center [285, 208] width 39 height 18
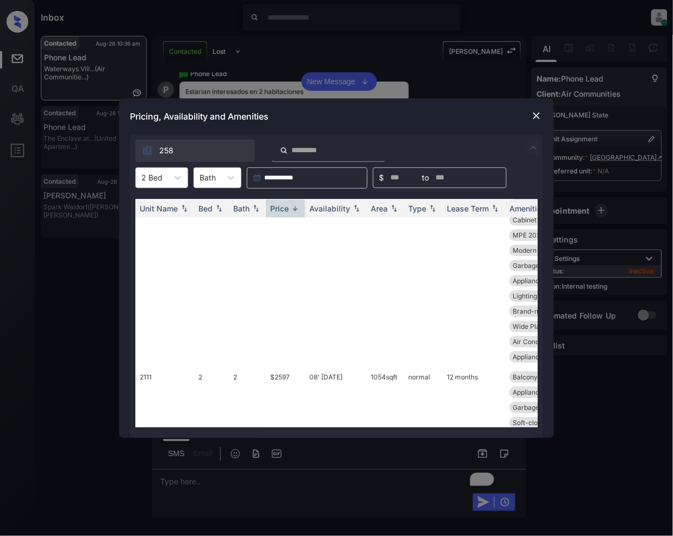
scroll to position [4297, 0]
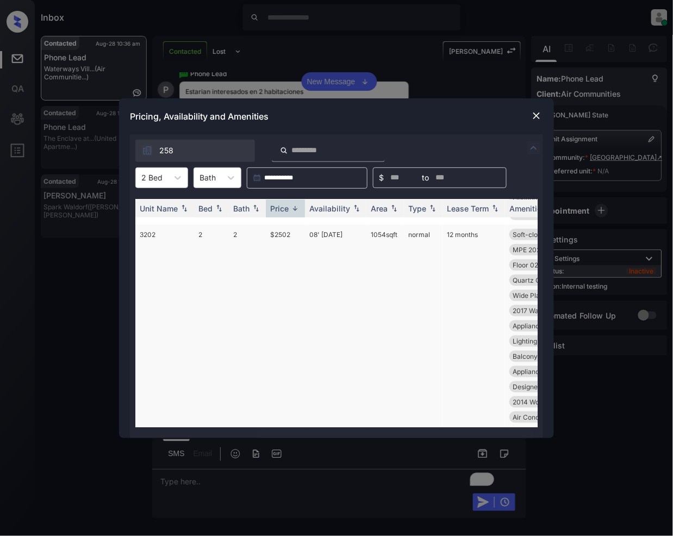
click at [283, 227] on td "$2502" at bounding box center [285, 325] width 39 height 203
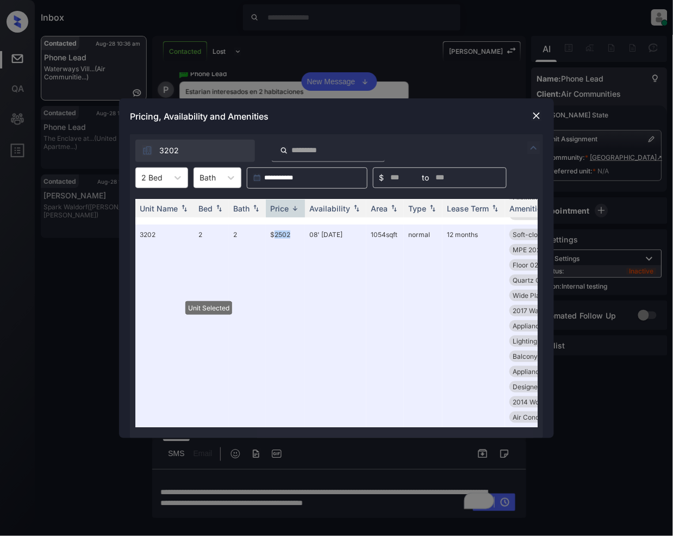
click at [536, 116] on img at bounding box center [536, 115] width 11 height 11
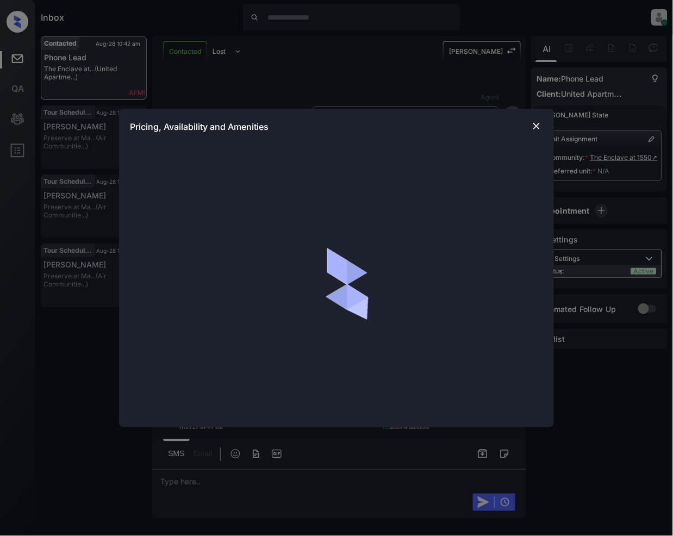
scroll to position [648, 0]
click at [532, 122] on img at bounding box center [536, 126] width 11 height 11
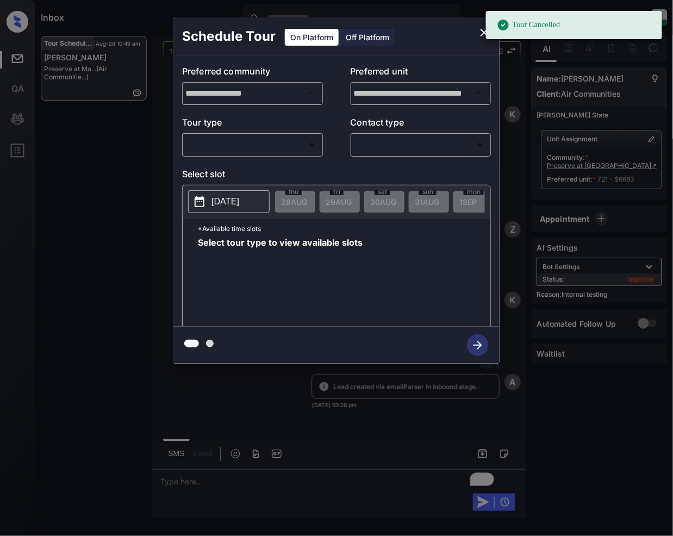
scroll to position [7375, 0]
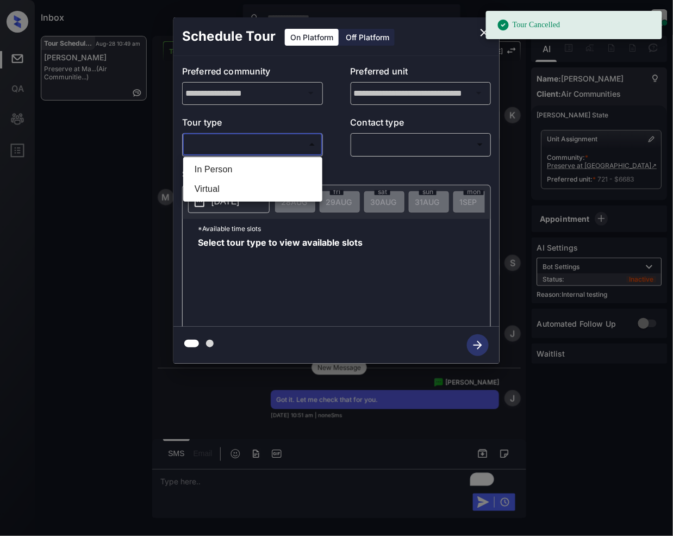
click at [283, 138] on body "Tour Cancelled Inbox [PERSON_NAME] Online Set yourself offline Set yourself on …" at bounding box center [336, 268] width 673 height 536
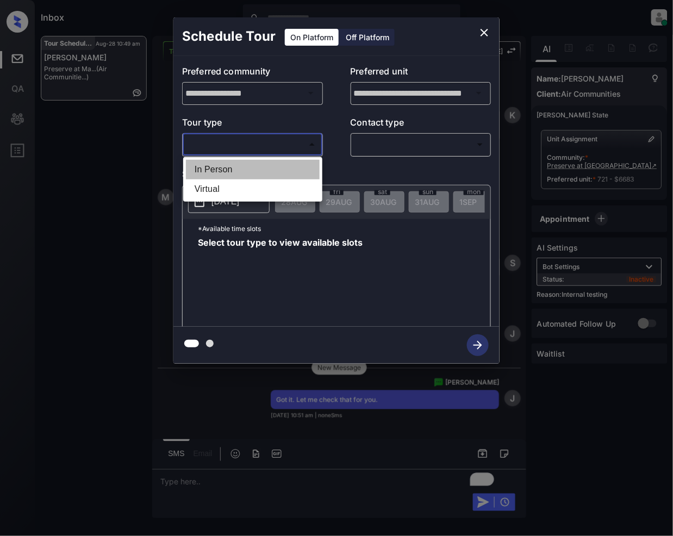
click at [226, 170] on li "In Person" at bounding box center [253, 170] width 134 height 20
type input "********"
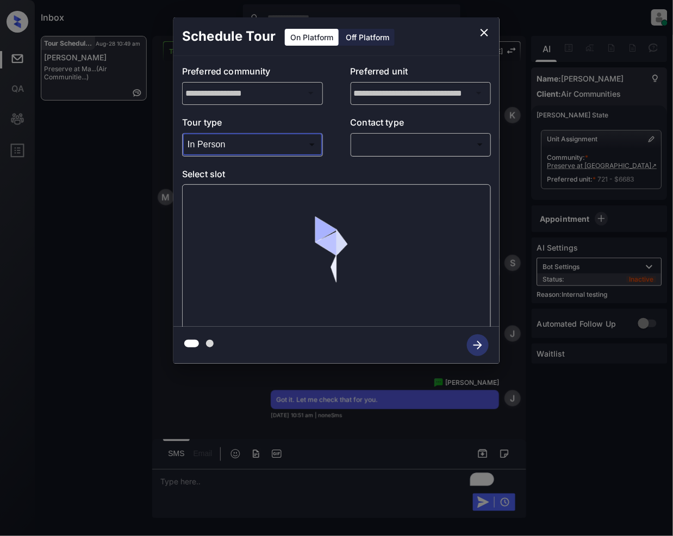
click at [370, 143] on body "Inbox [PERSON_NAME] Online Set yourself offline Set yourself on break Profile S…" at bounding box center [336, 268] width 673 height 536
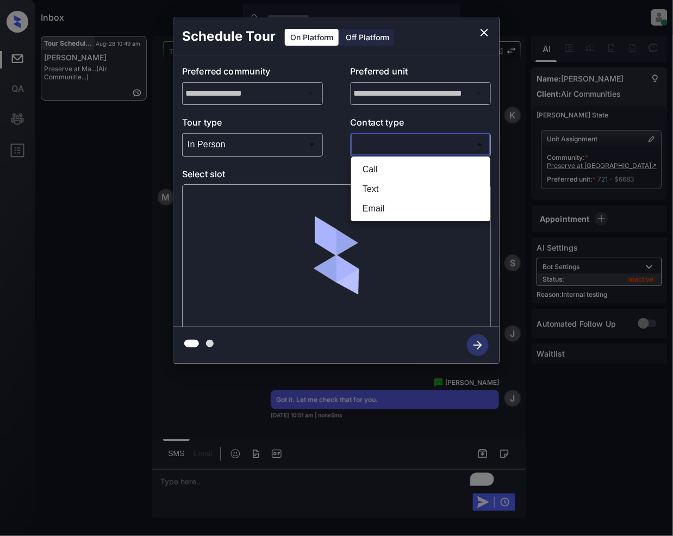
click at [370, 188] on li "Text" at bounding box center [421, 189] width 134 height 20
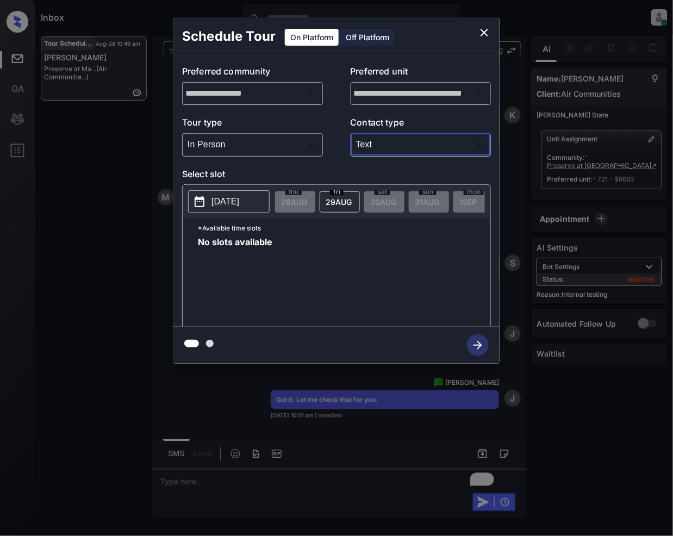
type input "****"
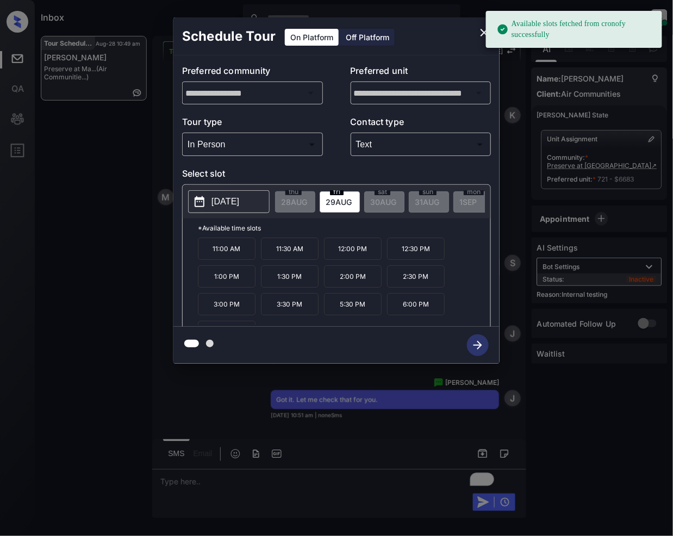
click at [345, 205] on span "[DATE]" at bounding box center [339, 201] width 26 height 9
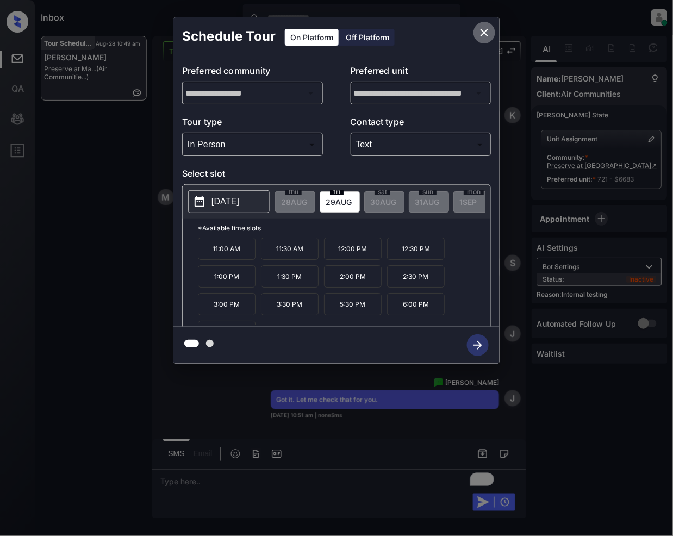
click at [488, 32] on icon "close" at bounding box center [484, 32] width 13 height 13
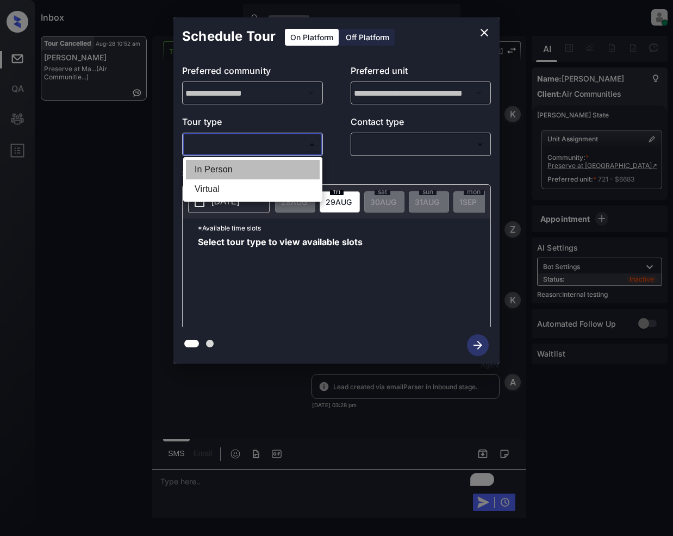
click at [236, 173] on li "In Person" at bounding box center [253, 170] width 134 height 20
type input "********"
click at [376, 143] on div at bounding box center [336, 268] width 673 height 536
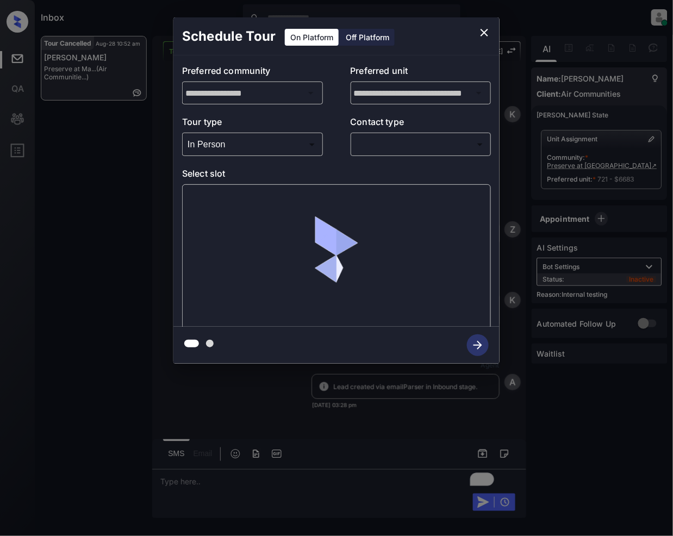
scroll to position [7714, 0]
click at [397, 143] on body "Inbox Jeramie Castro Online Set yourself offline Set yourself on break Profile …" at bounding box center [336, 268] width 673 height 536
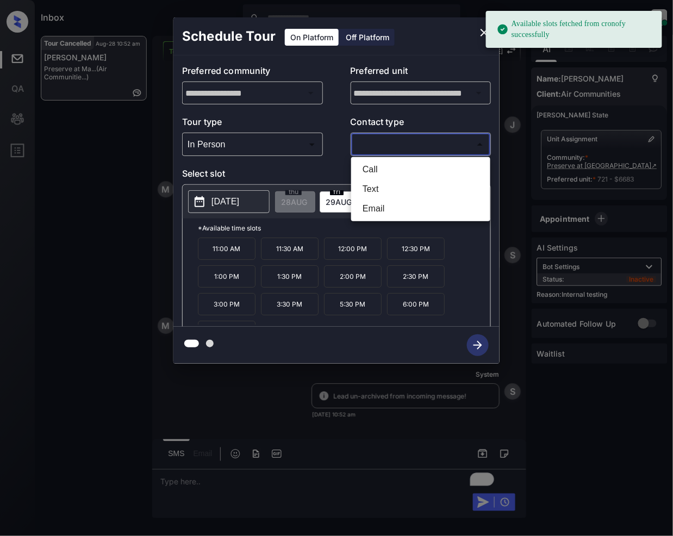
drag, startPoint x: 377, startPoint y: 188, endPoint x: 359, endPoint y: 229, distance: 44.8
click at [377, 189] on li "Text" at bounding box center [421, 189] width 134 height 20
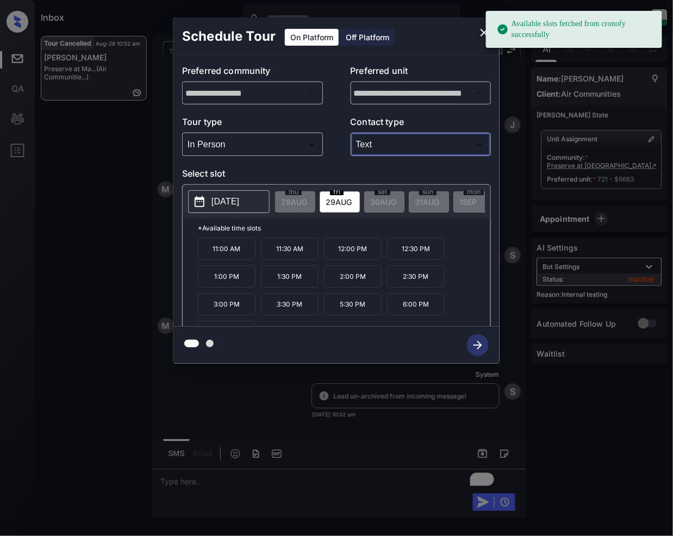
type input "****"
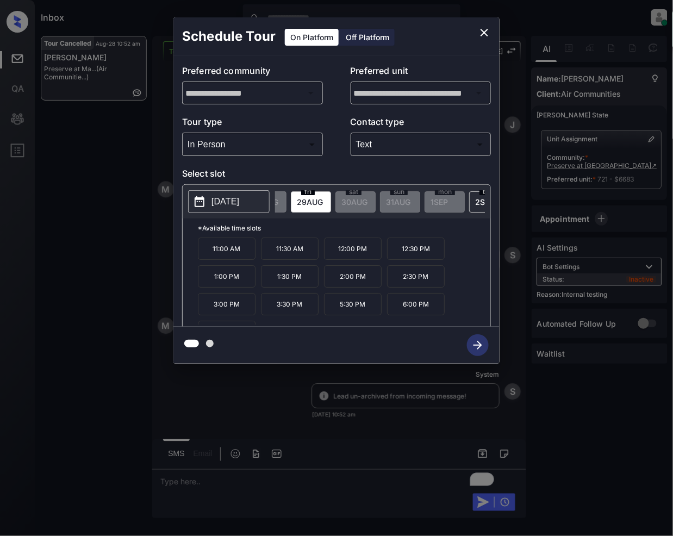
scroll to position [0, 68]
click at [448, 197] on span "2 SEP" at bounding box center [445, 201] width 19 height 9
click at [482, 30] on icon "close" at bounding box center [485, 33] width 8 height 8
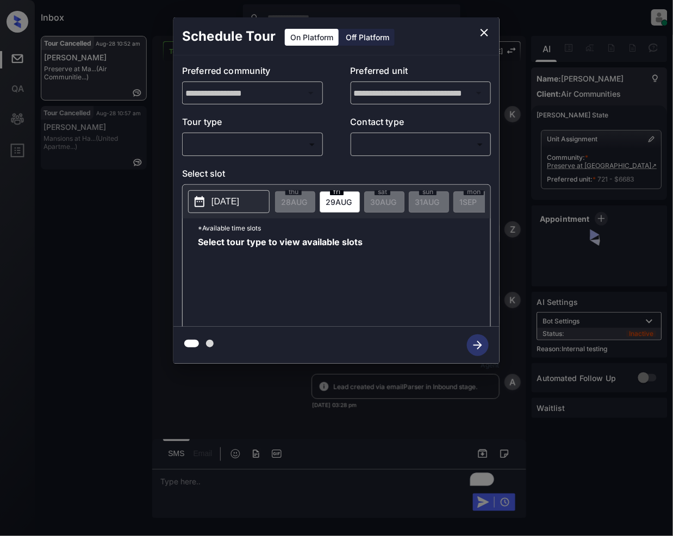
scroll to position [7778, 0]
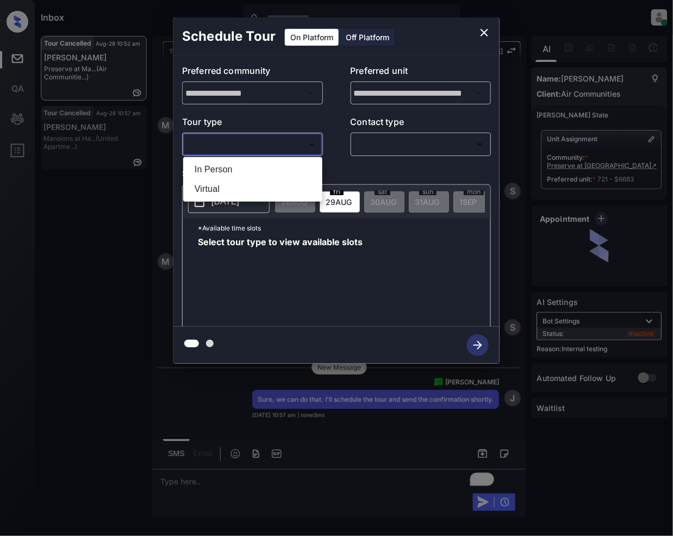
click at [264, 141] on body "Inbox Jeramie Castro Online Set yourself offline Set yourself on break Profile …" at bounding box center [336, 268] width 673 height 536
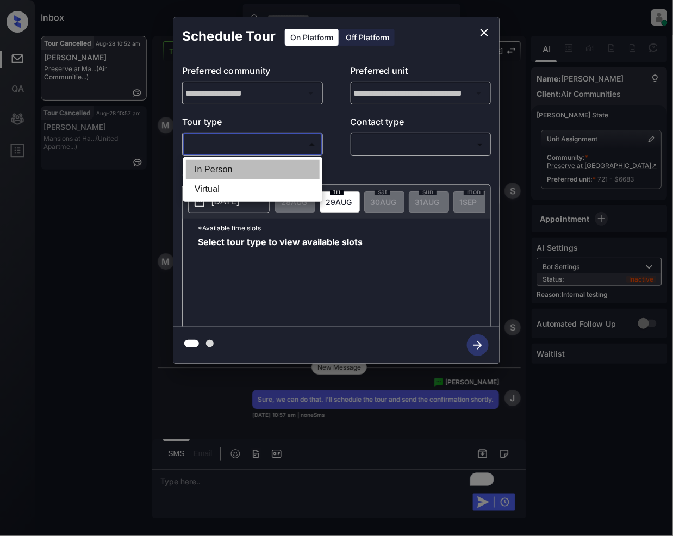
click at [229, 169] on li "In Person" at bounding box center [253, 170] width 134 height 20
type input "********"
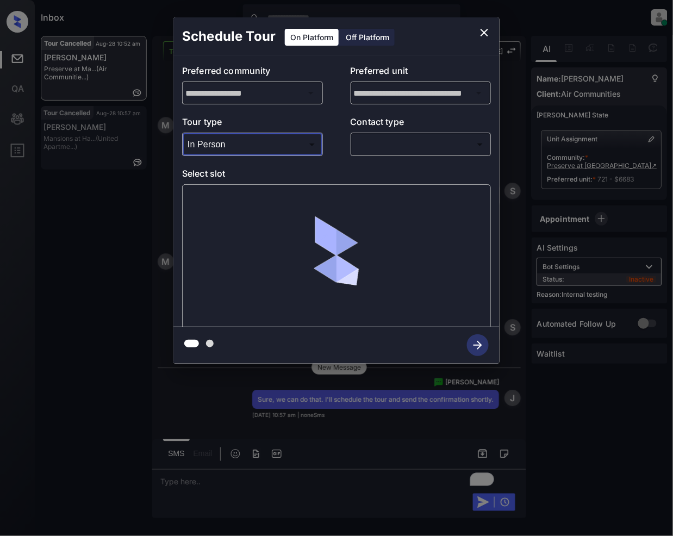
click at [408, 141] on body "Inbox Jeramie Castro Online Set yourself offline Set yourself on break Profile …" at bounding box center [336, 268] width 673 height 536
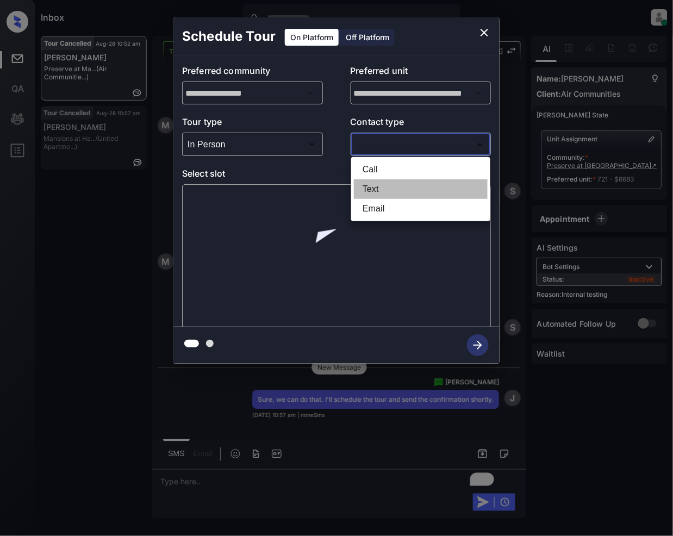
click at [372, 187] on li "Text" at bounding box center [421, 189] width 134 height 20
type input "****"
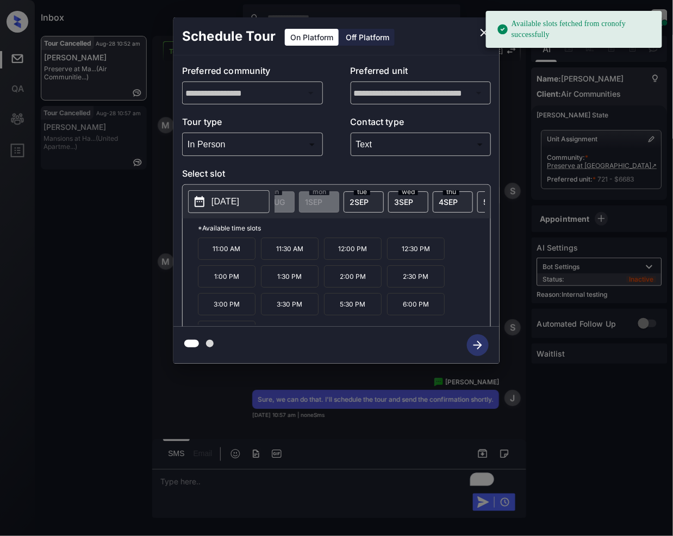
scroll to position [0, 164]
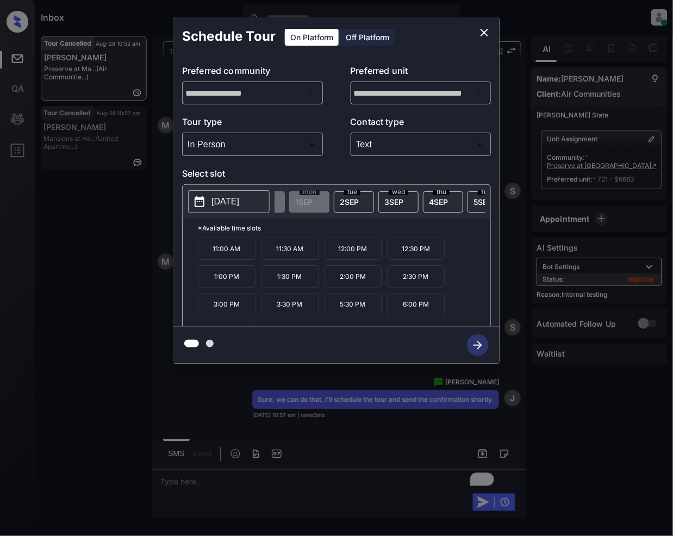
click at [355, 201] on span "2 SEP" at bounding box center [349, 201] width 19 height 9
drag, startPoint x: 361, startPoint y: 257, endPoint x: 345, endPoint y: 298, distance: 44.6
click at [360, 255] on p "11:00 AM" at bounding box center [353, 249] width 58 height 22
click at [476, 342] on icon "button" at bounding box center [478, 345] width 22 height 22
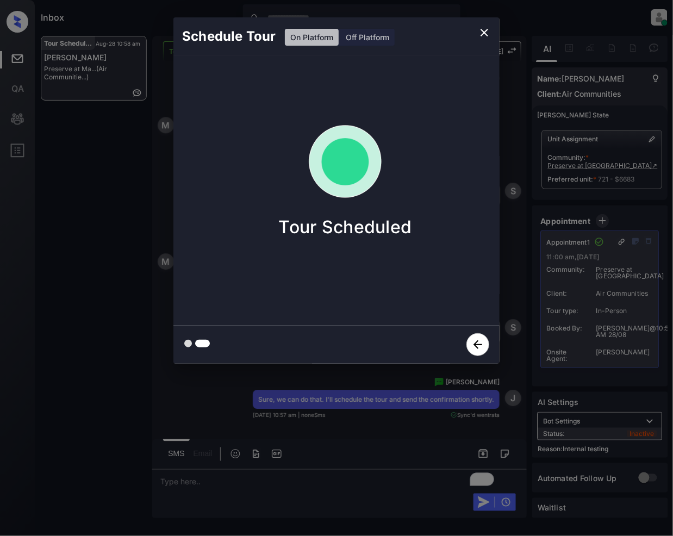
scroll to position [8028, 0]
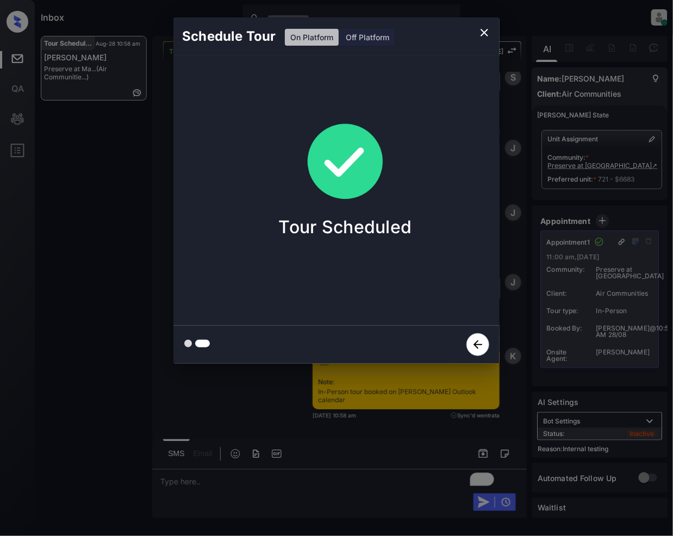
click at [489, 34] on icon "close" at bounding box center [484, 32] width 13 height 13
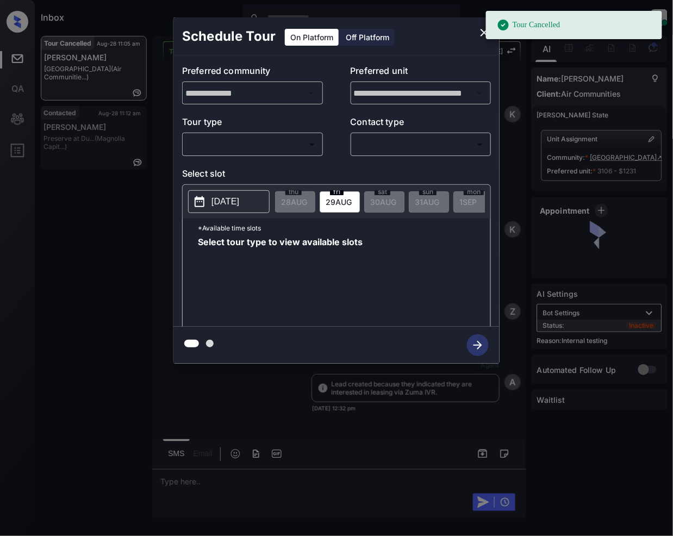
scroll to position [11112, 0]
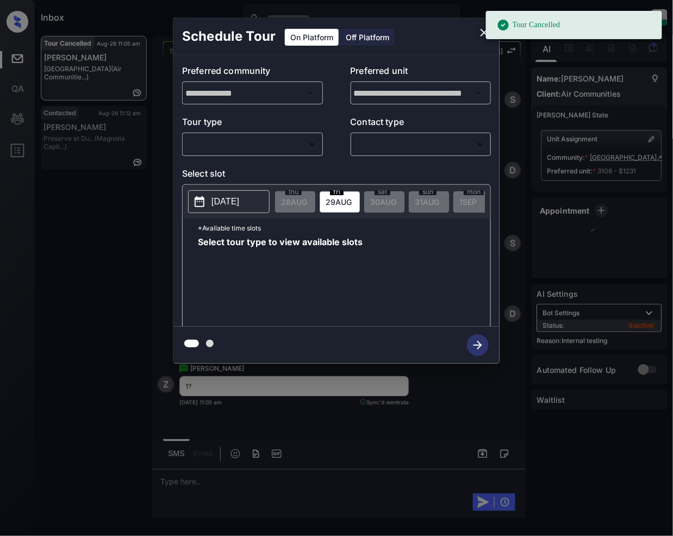
click at [263, 151] on body "Tour Cancelled Inbox [PERSON_NAME] Online Set yourself offline Set yourself on …" at bounding box center [336, 268] width 673 height 536
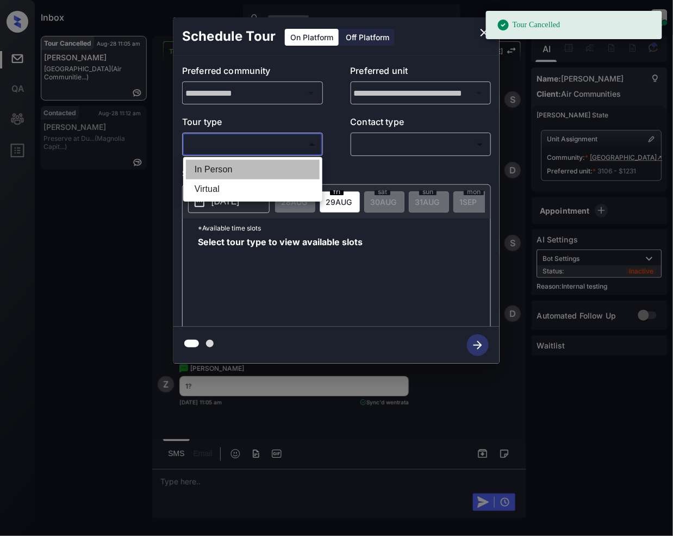
click at [214, 164] on li "In Person" at bounding box center [253, 170] width 134 height 20
type input "********"
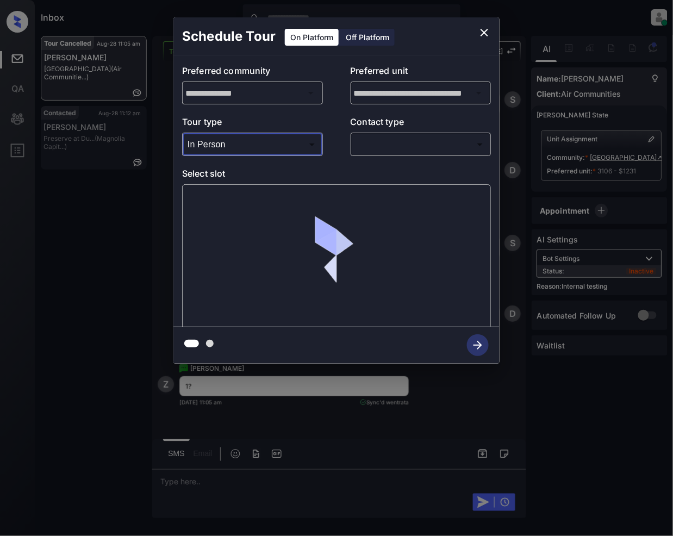
click at [401, 148] on body "Tour Cancelled Inbox [PERSON_NAME] Online Set yourself offline Set yourself on …" at bounding box center [336, 268] width 673 height 536
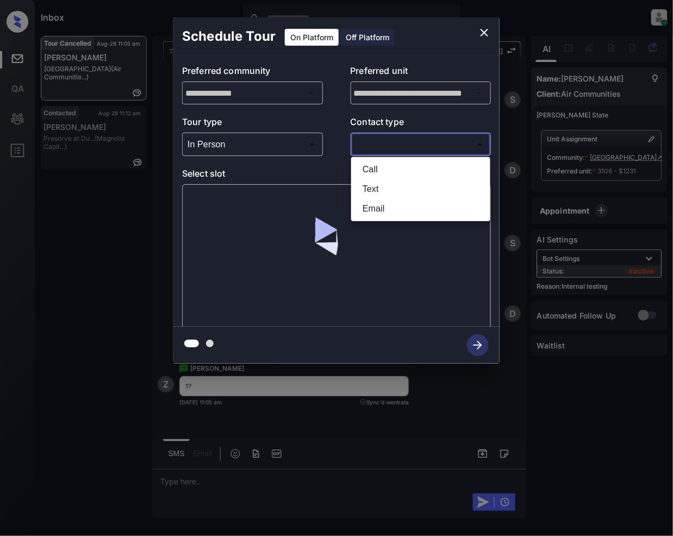
click at [375, 190] on li "Text" at bounding box center [421, 189] width 134 height 20
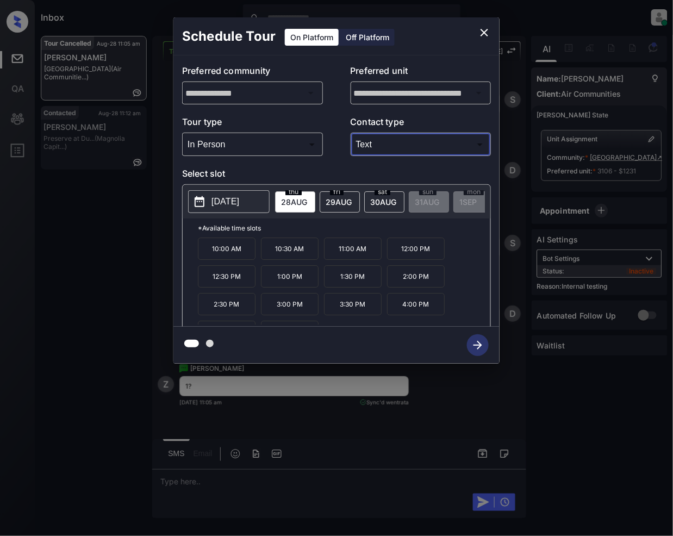
type input "****"
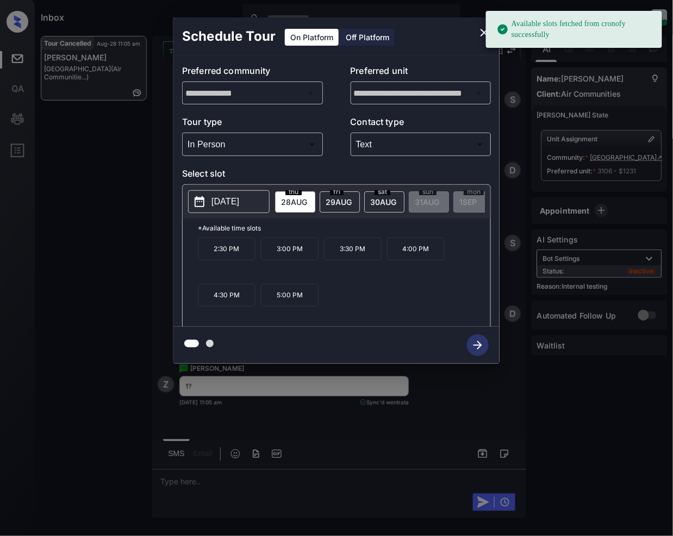
click at [375, 198] on span "30 AUG" at bounding box center [383, 201] width 26 height 9
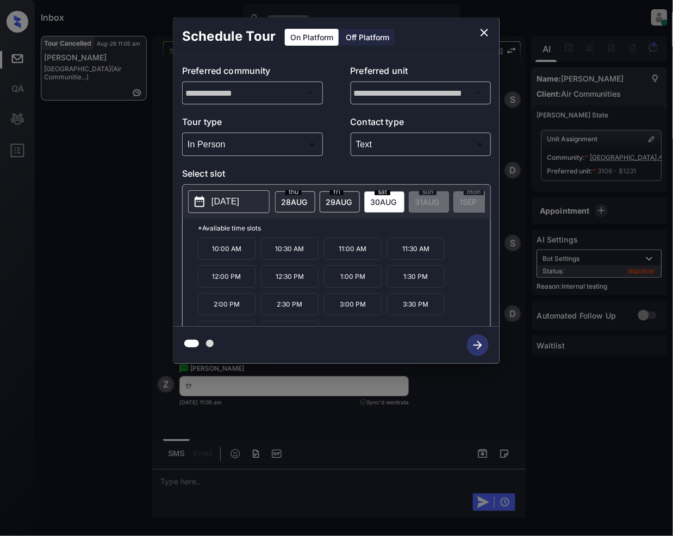
click at [360, 286] on p "1:00 PM" at bounding box center [353, 276] width 58 height 22
drag, startPoint x: 479, startPoint y: 345, endPoint x: 527, endPoint y: 419, distance: 88.0
click at [478, 345] on icon "button" at bounding box center [477, 345] width 9 height 9
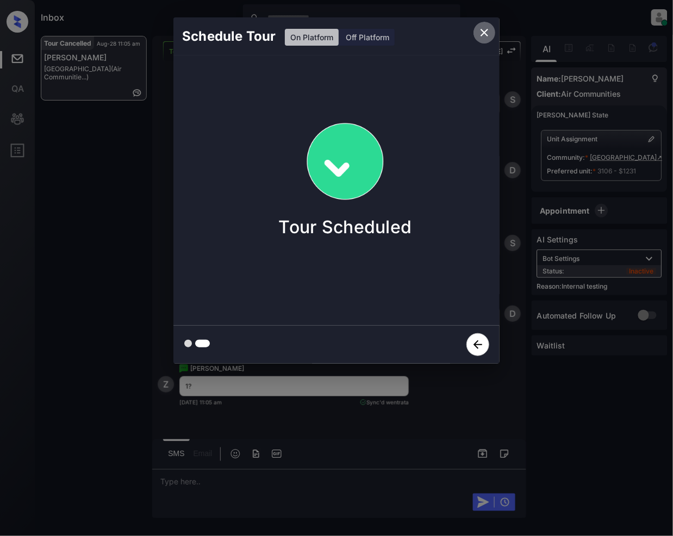
click at [483, 33] on icon "close" at bounding box center [485, 33] width 8 height 8
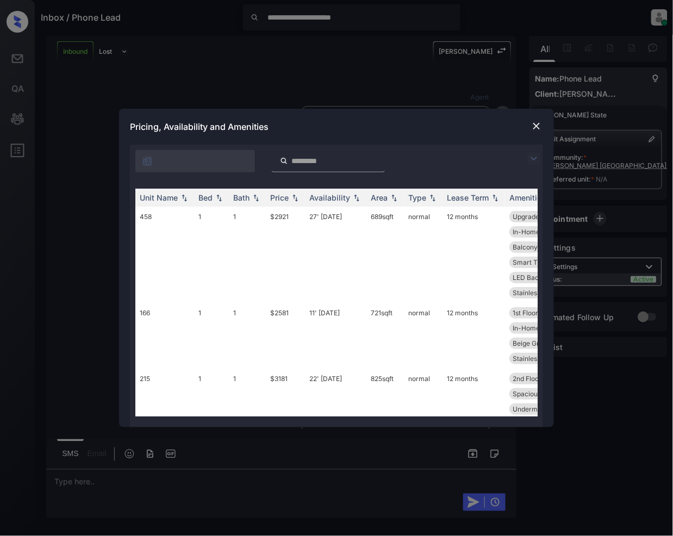
click at [72, 169] on div "**********" at bounding box center [336, 268] width 673 height 536
click at [75, 110] on div "**********" at bounding box center [336, 268] width 673 height 536
click at [539, 126] on img at bounding box center [536, 126] width 11 height 11
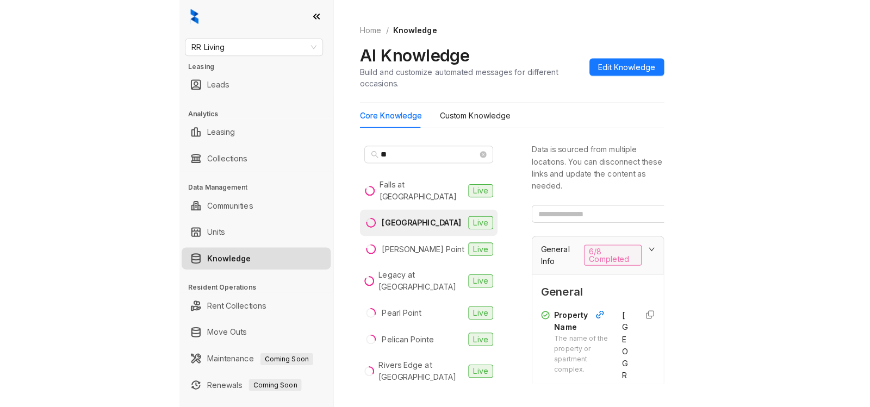
scroll to position [133, 0]
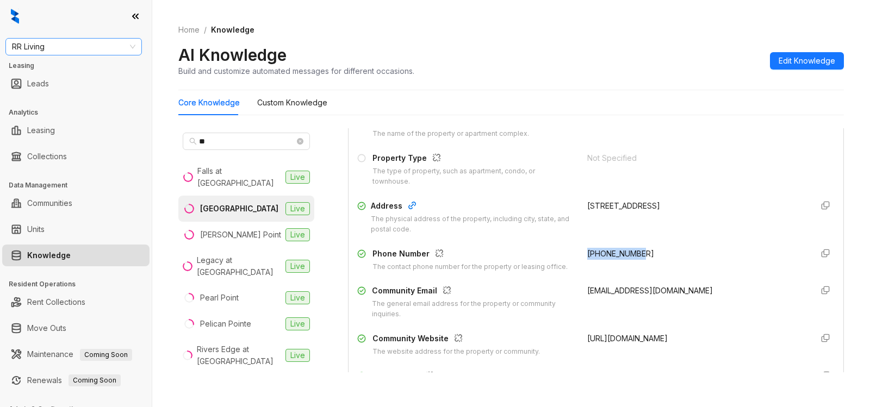
click at [105, 47] on span "RR Living" at bounding box center [73, 47] width 123 height 16
type input "*****"
click at [48, 86] on div "Indus (Realpage/Knock)" at bounding box center [73, 86] width 119 height 12
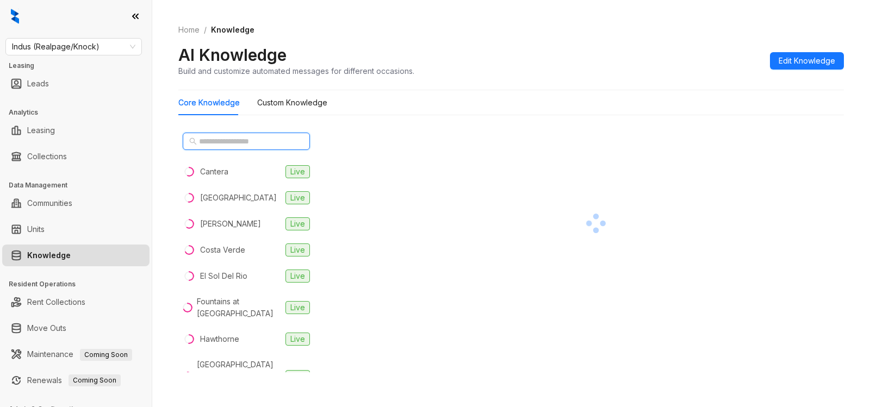
click at [270, 139] on input "text" at bounding box center [247, 141] width 96 height 12
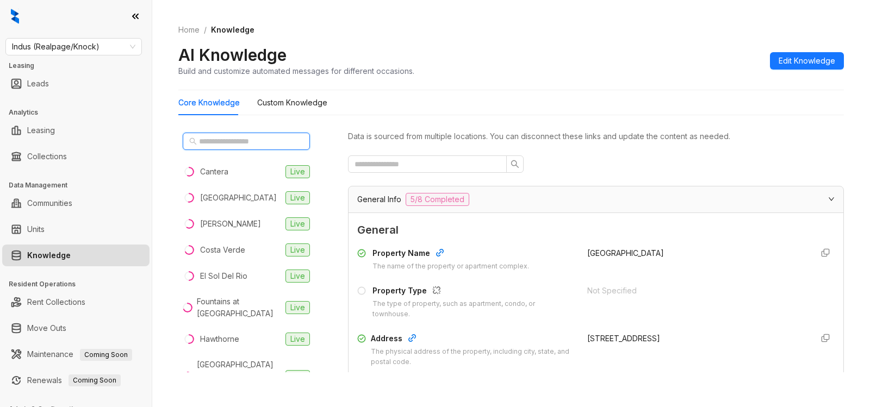
click at [261, 143] on input "text" at bounding box center [247, 141] width 96 height 12
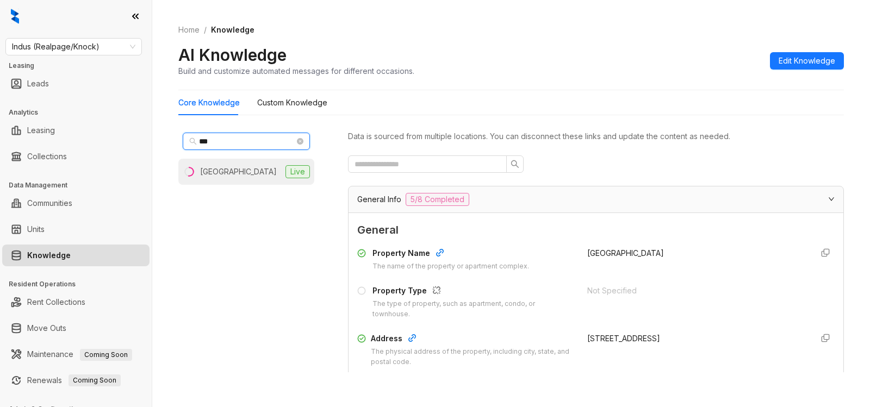
type input "***"
click at [257, 172] on div "Westward Square" at bounding box center [238, 172] width 77 height 12
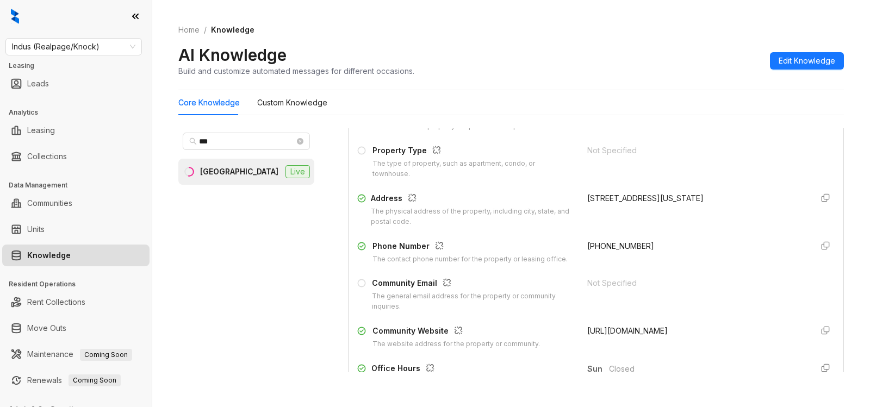
scroll to position [191, 0]
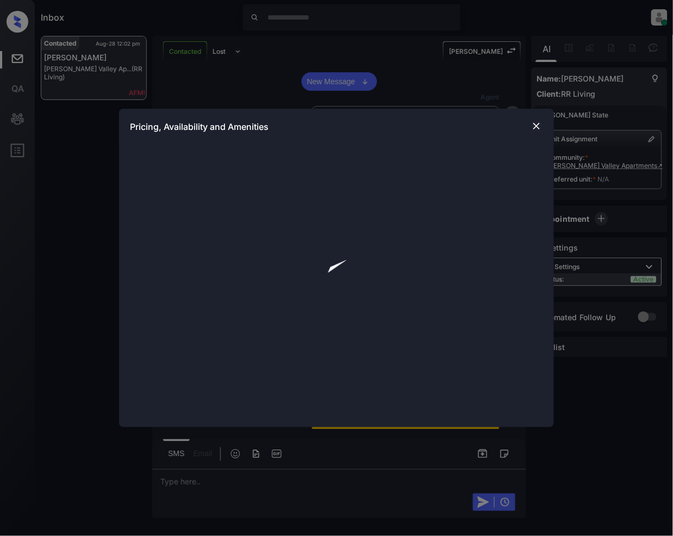
scroll to position [2734, 0]
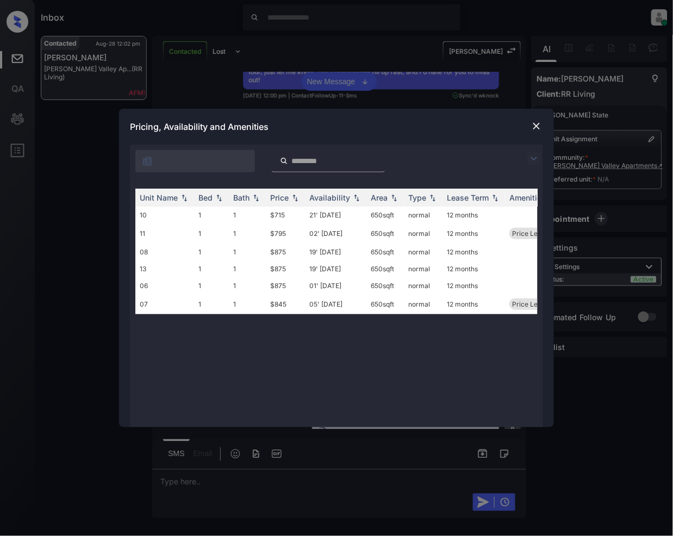
click at [538, 127] on img at bounding box center [536, 126] width 11 height 11
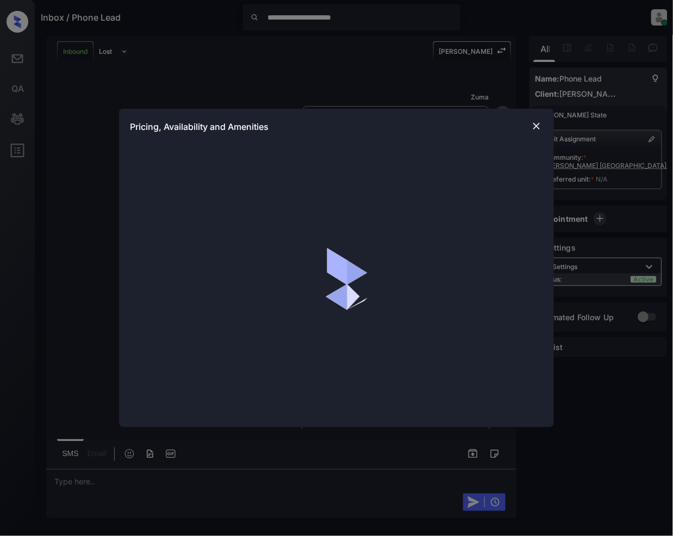
scroll to position [46, 0]
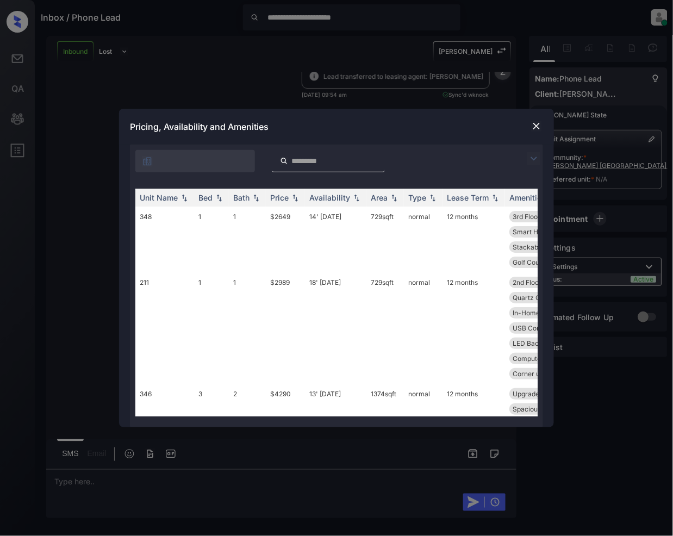
click at [531, 157] on img at bounding box center [533, 158] width 13 height 13
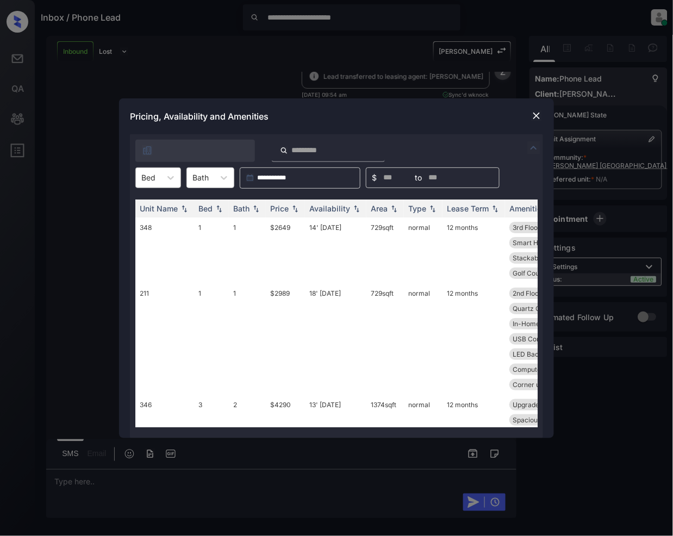
click at [155, 180] on div at bounding box center [148, 177] width 14 height 11
click at [152, 227] on div "2" at bounding box center [158, 224] width 46 height 20
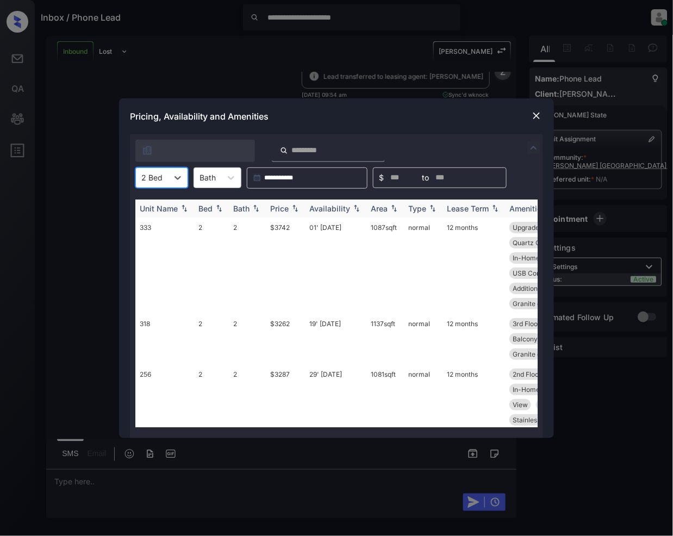
click at [289, 208] on div "Price" at bounding box center [279, 208] width 18 height 9
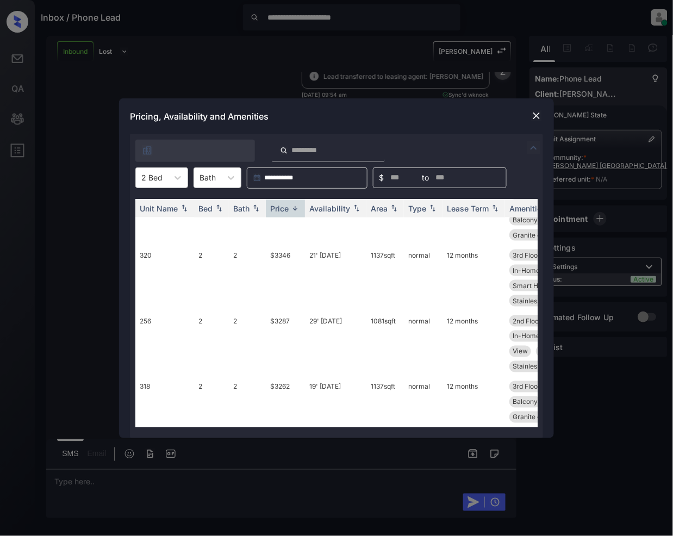
scroll to position [388, 0]
click at [284, 377] on td "$3262" at bounding box center [285, 402] width 39 height 51
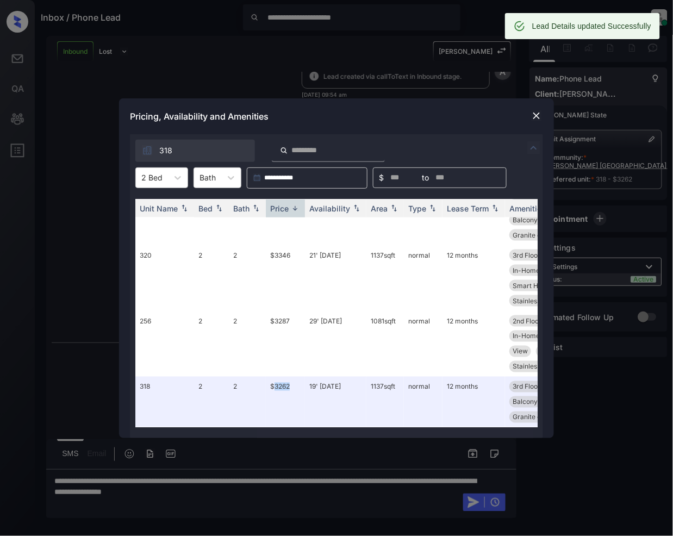
scroll to position [116, 0]
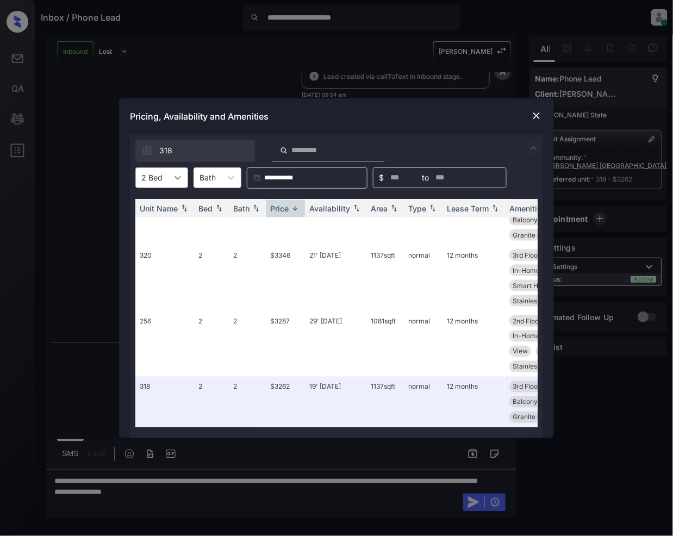
click at [181, 177] on icon at bounding box center [177, 177] width 11 height 11
click at [157, 209] on div "1" at bounding box center [161, 205] width 53 height 20
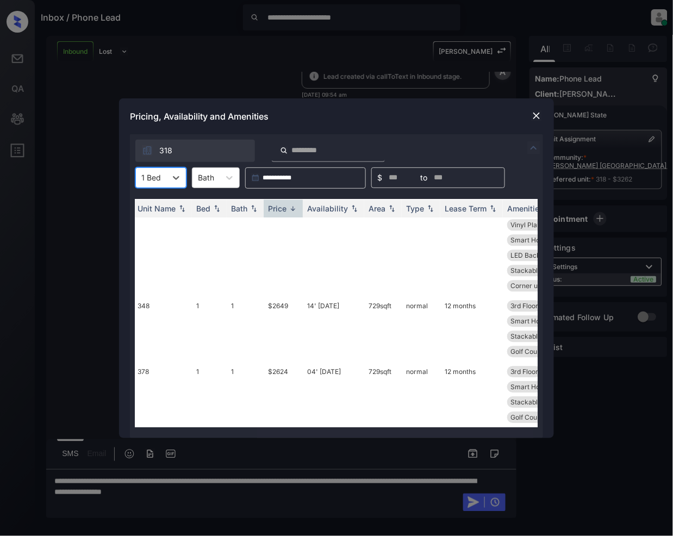
scroll to position [717, 0]
click at [538, 114] on img at bounding box center [536, 115] width 11 height 11
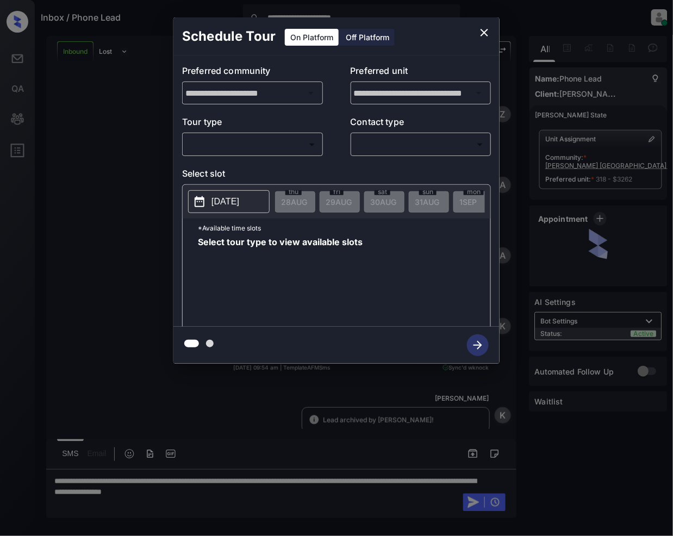
scroll to position [116, 0]
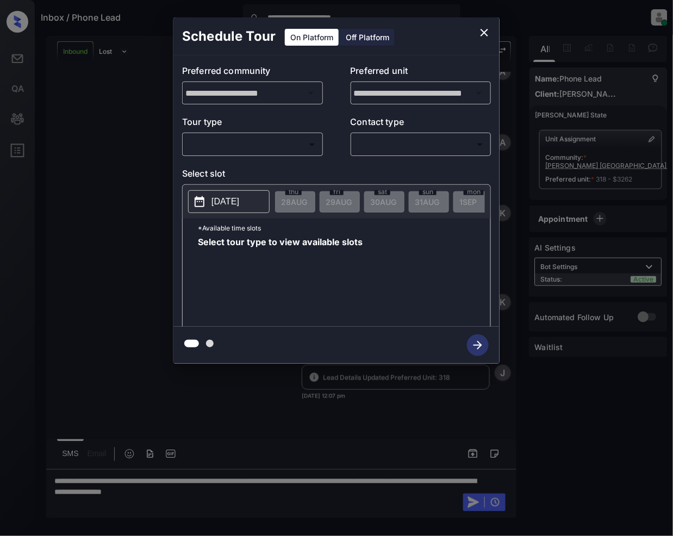
click at [263, 143] on body "**********" at bounding box center [336, 268] width 673 height 536
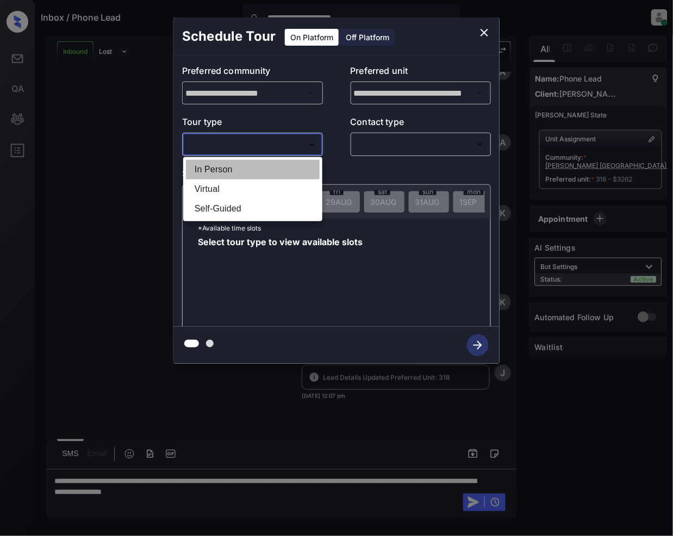
click at [226, 164] on li "In Person" at bounding box center [253, 170] width 134 height 20
type input "********"
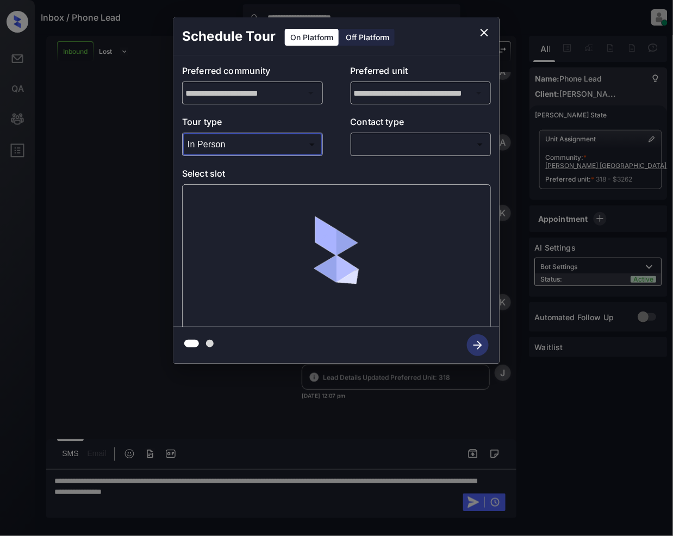
click at [398, 140] on body "**********" at bounding box center [336, 268] width 673 height 536
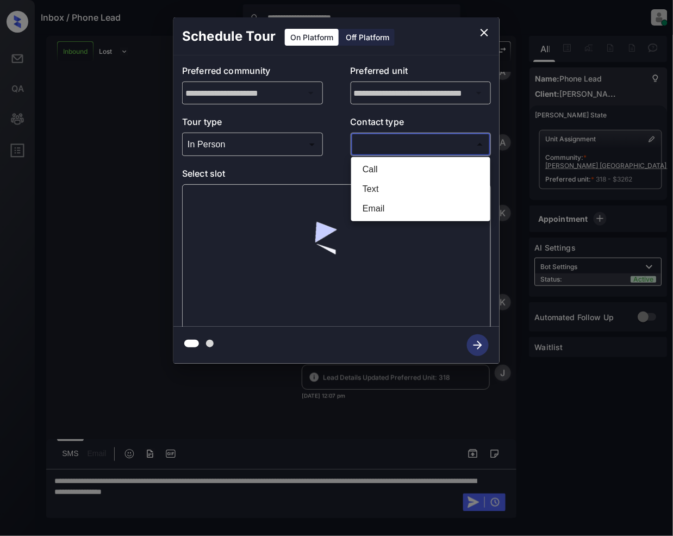
click at [370, 171] on li "Call" at bounding box center [421, 170] width 134 height 20
type input "****"
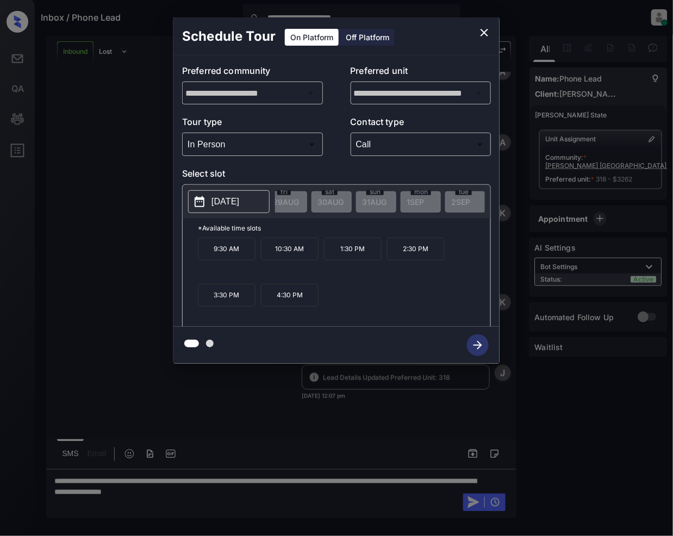
scroll to position [0, 0]
click at [484, 29] on icon "close" at bounding box center [484, 32] width 13 height 13
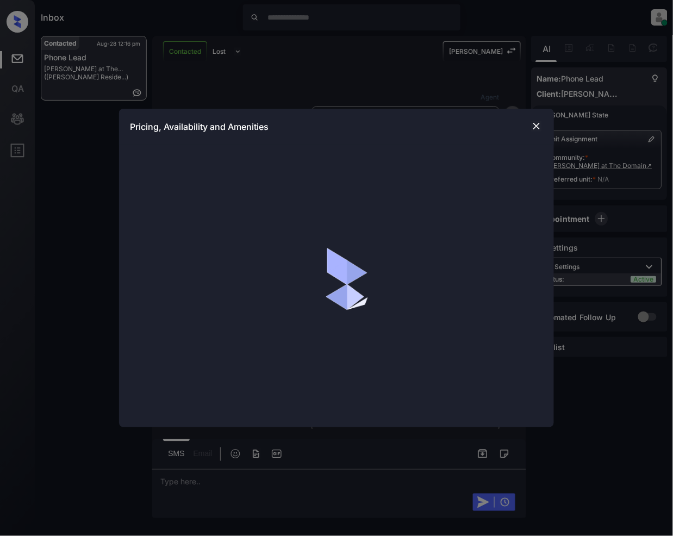
scroll to position [1050, 0]
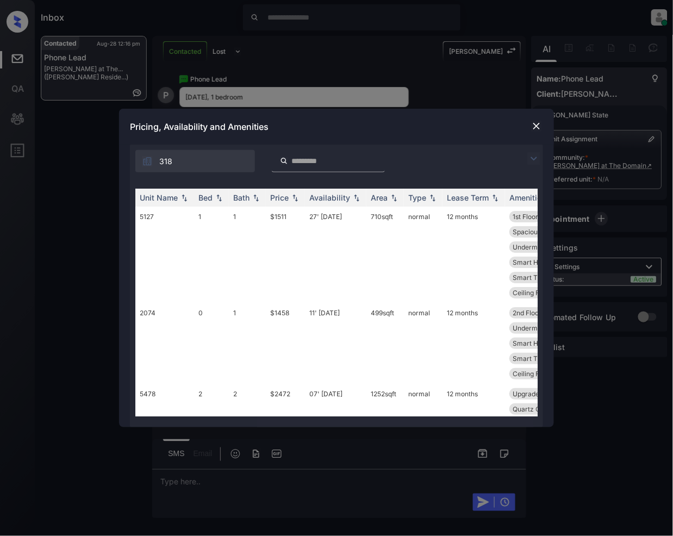
click at [537, 155] on img at bounding box center [533, 158] width 13 height 13
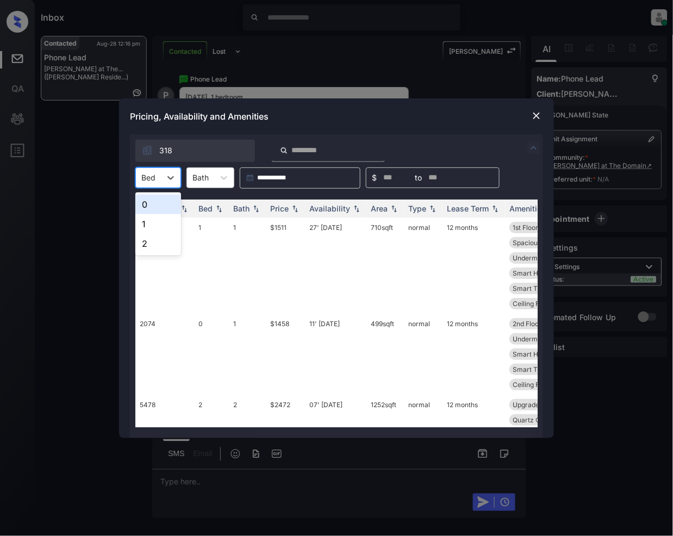
click at [159, 174] on div "Bed" at bounding box center [148, 178] width 25 height 16
click at [148, 221] on div "1" at bounding box center [158, 224] width 46 height 20
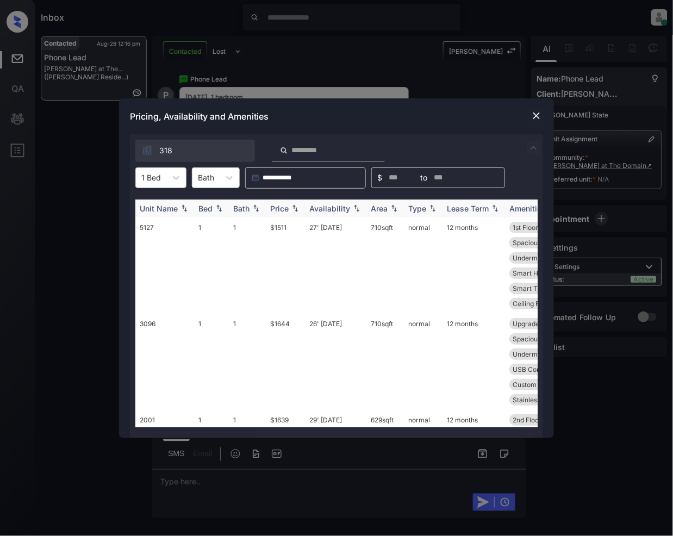
click at [296, 210] on img at bounding box center [295, 208] width 11 height 8
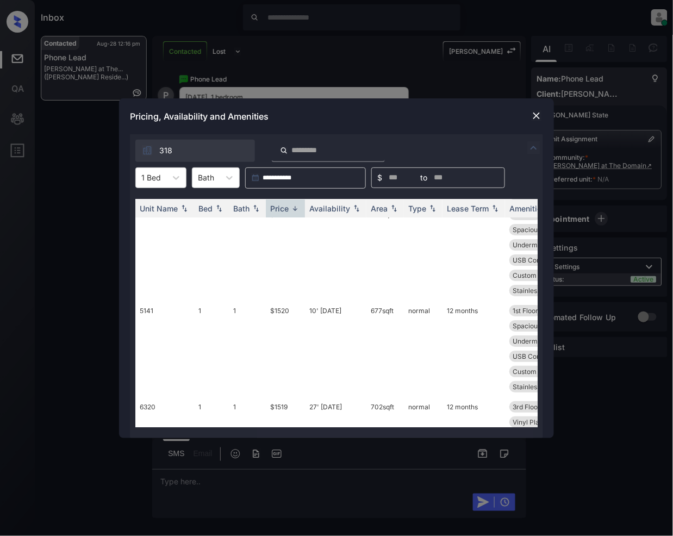
scroll to position [4342, 0]
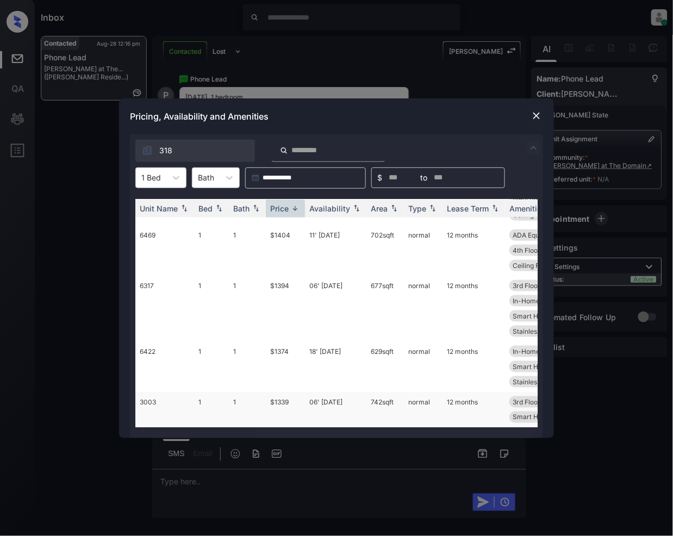
click at [282, 394] on td "$1339" at bounding box center [285, 409] width 39 height 35
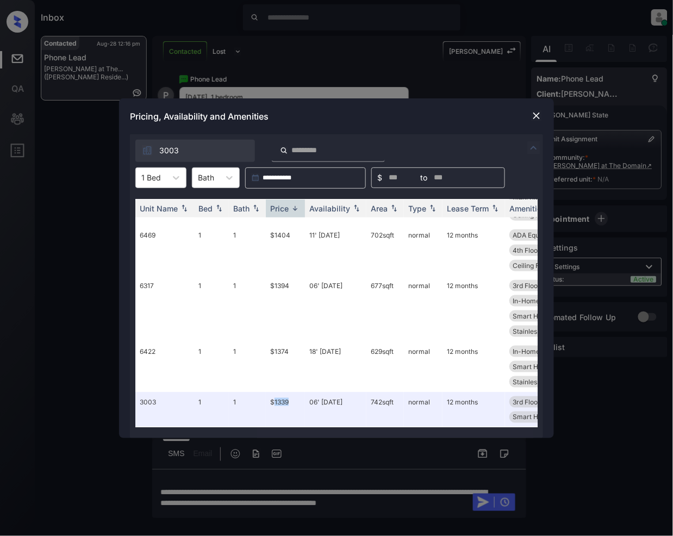
click at [537, 112] on img at bounding box center [536, 115] width 11 height 11
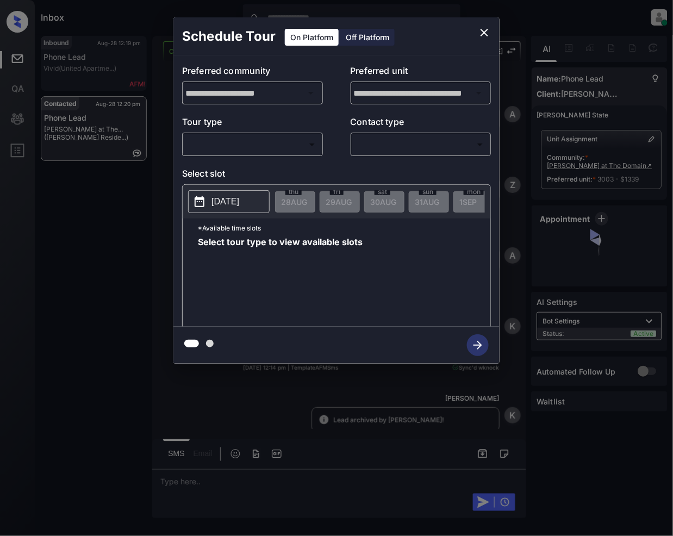
scroll to position [1266, 0]
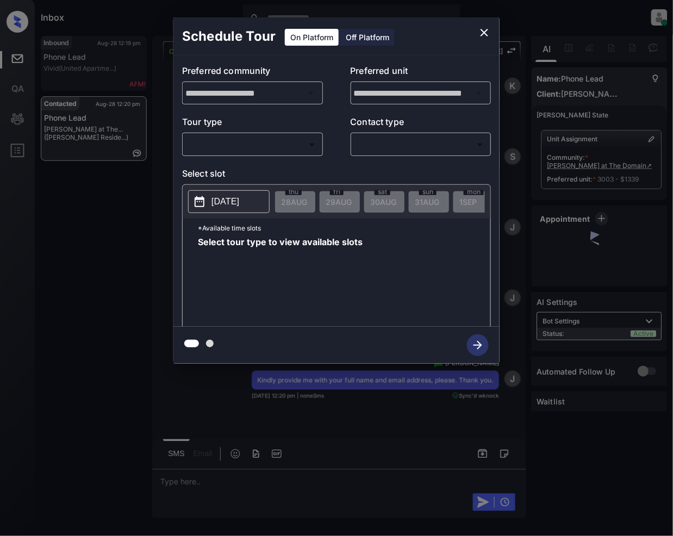
click at [271, 145] on body "Inbox [PERSON_NAME] Online Set yourself offline Set yourself on break Profile S…" at bounding box center [336, 268] width 673 height 536
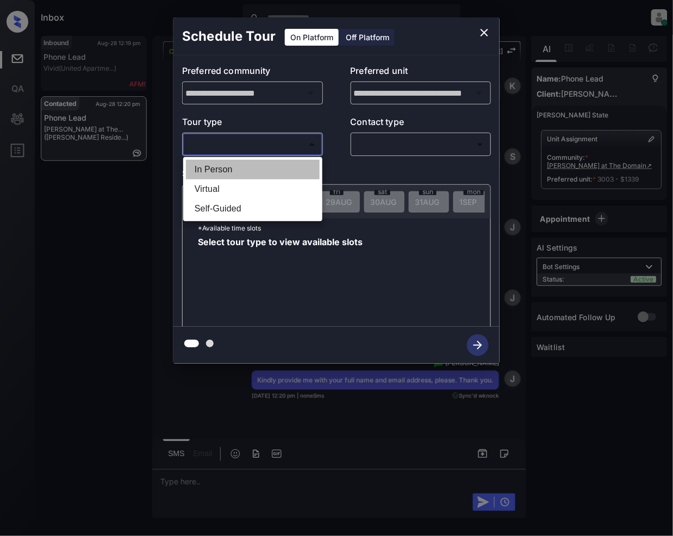
click at [227, 168] on li "In Person" at bounding box center [253, 170] width 134 height 20
type input "********"
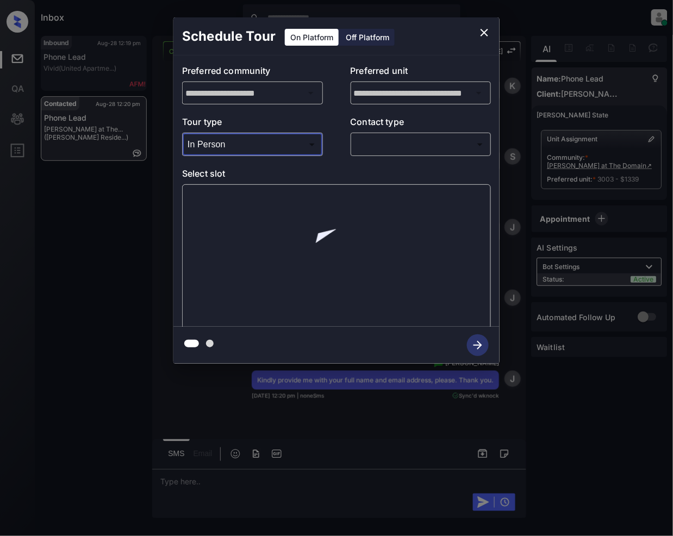
click at [401, 140] on body "Inbox [PERSON_NAME] Online Set yourself offline Set yourself on break Profile S…" at bounding box center [336, 268] width 673 height 536
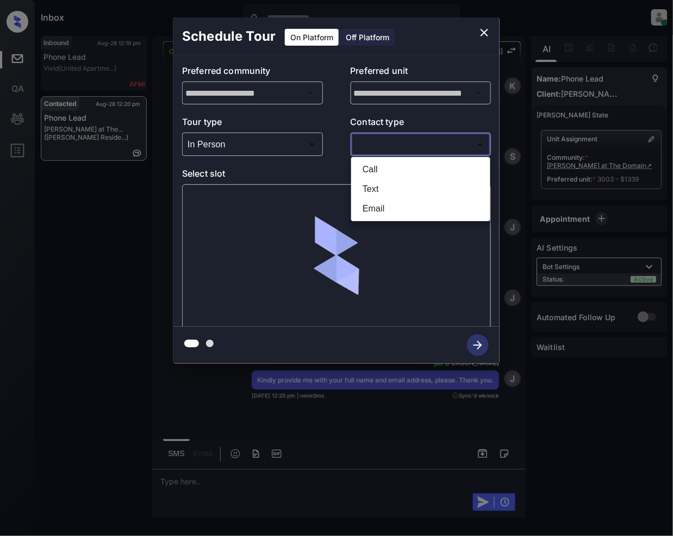
click at [367, 185] on li "Text" at bounding box center [421, 189] width 134 height 20
type input "****"
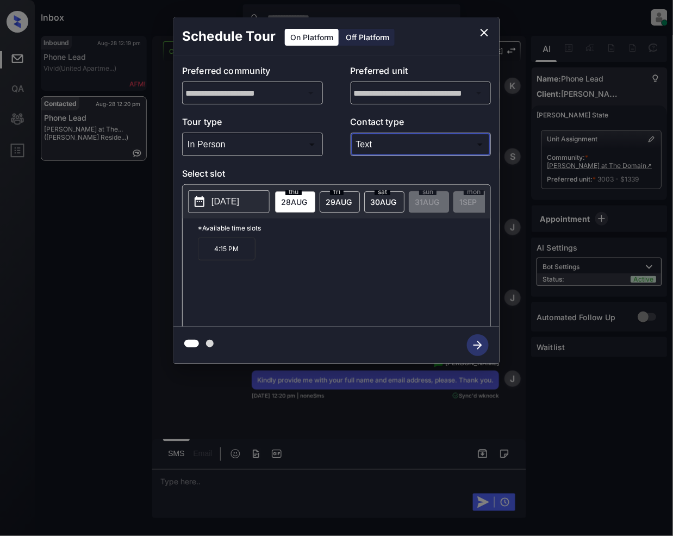
click at [479, 33] on icon "close" at bounding box center [484, 32] width 13 height 13
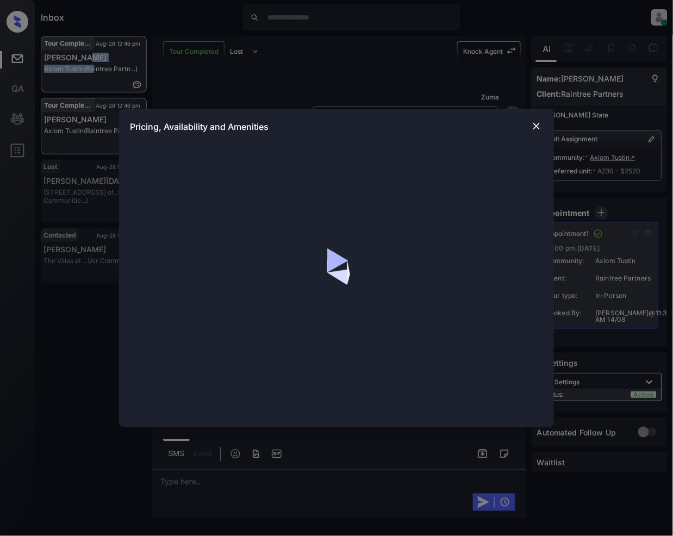
scroll to position [2289, 0]
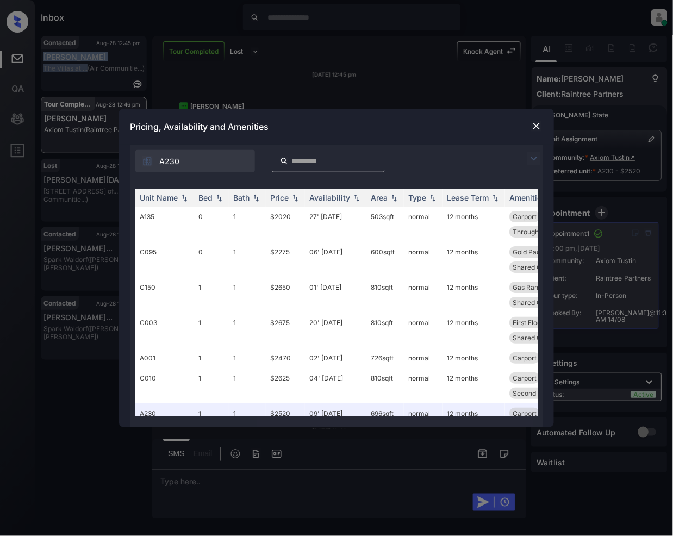
click at [534, 161] on img at bounding box center [533, 158] width 13 height 13
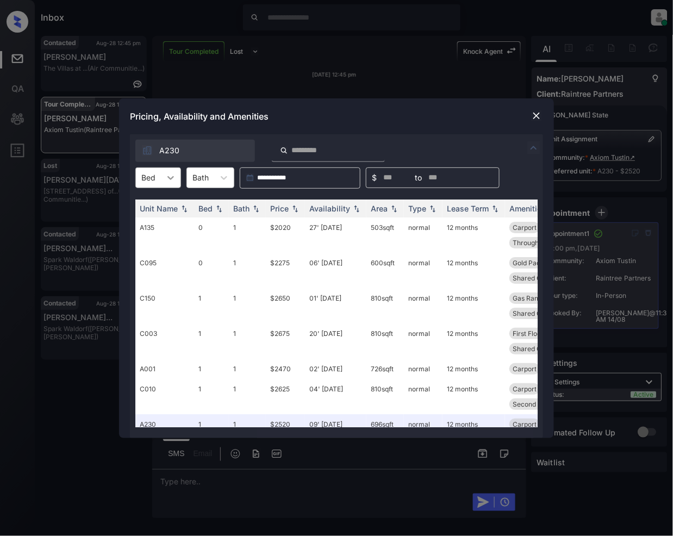
click at [170, 179] on icon at bounding box center [170, 178] width 7 height 4
click at [154, 209] on div "0" at bounding box center [158, 205] width 46 height 20
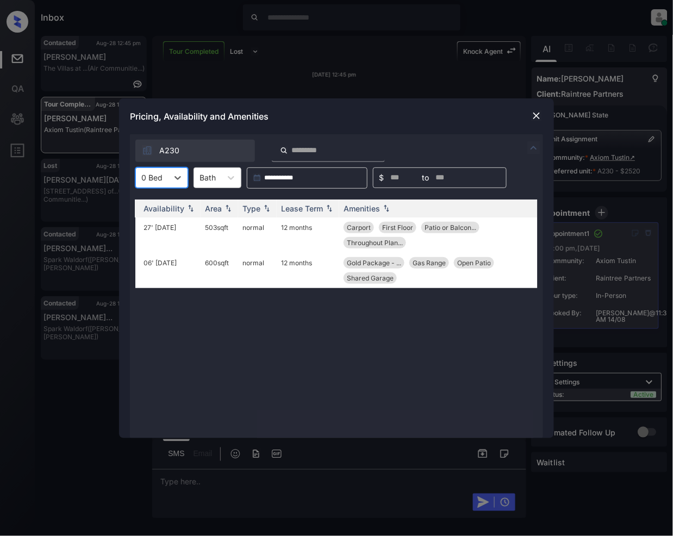
scroll to position [0, 0]
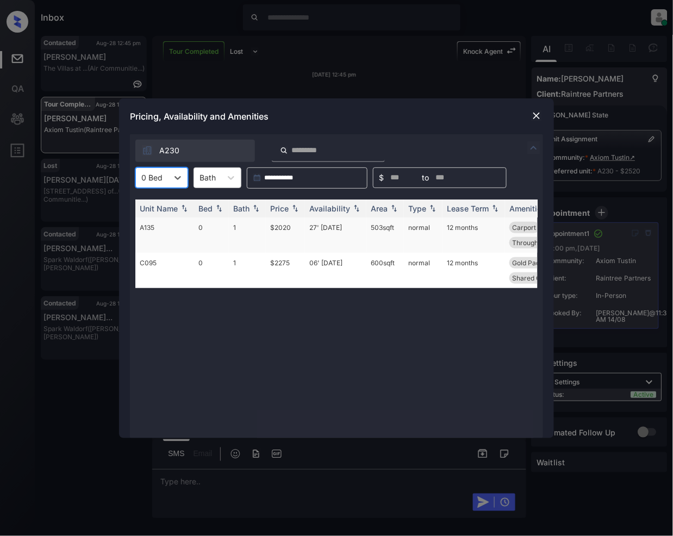
click at [280, 224] on td "$2020" at bounding box center [285, 234] width 39 height 35
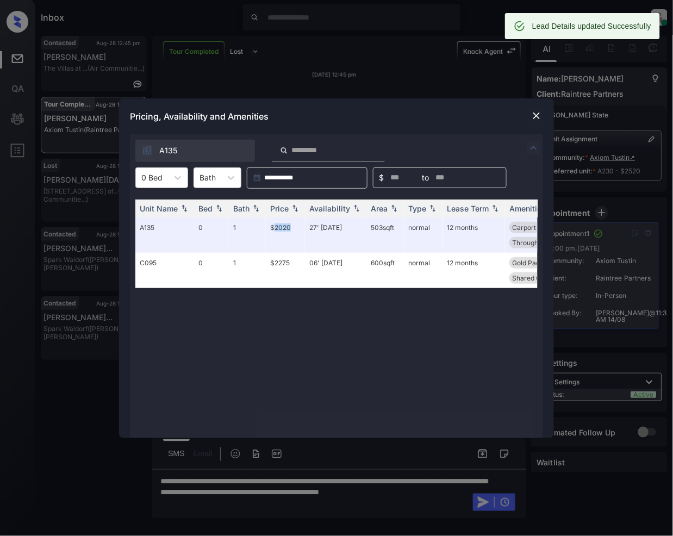
click at [536, 115] on img at bounding box center [536, 115] width 11 height 11
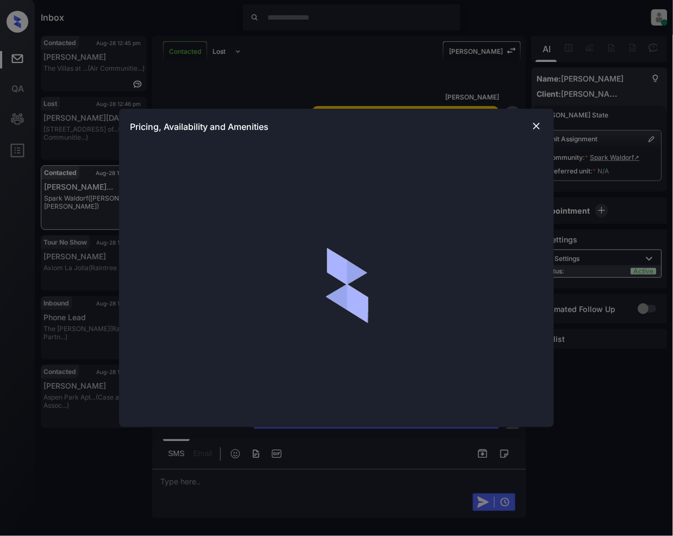
scroll to position [1044, 0]
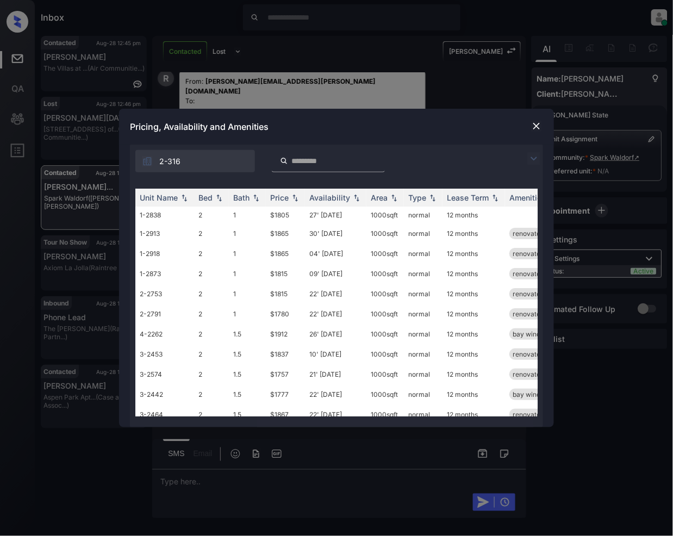
click at [532, 124] on img at bounding box center [536, 126] width 11 height 11
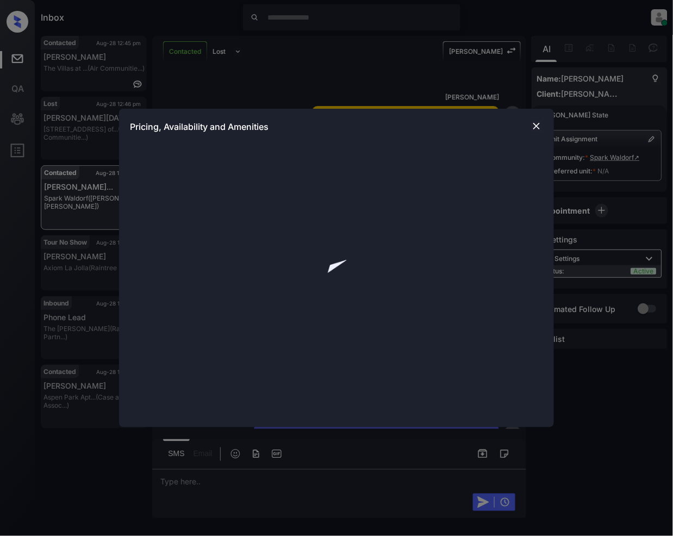
scroll to position [1044, 0]
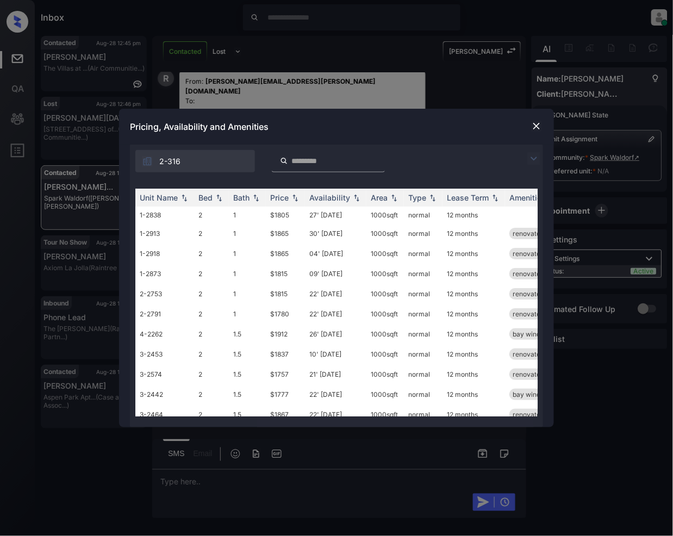
click at [535, 159] on img at bounding box center [533, 158] width 13 height 13
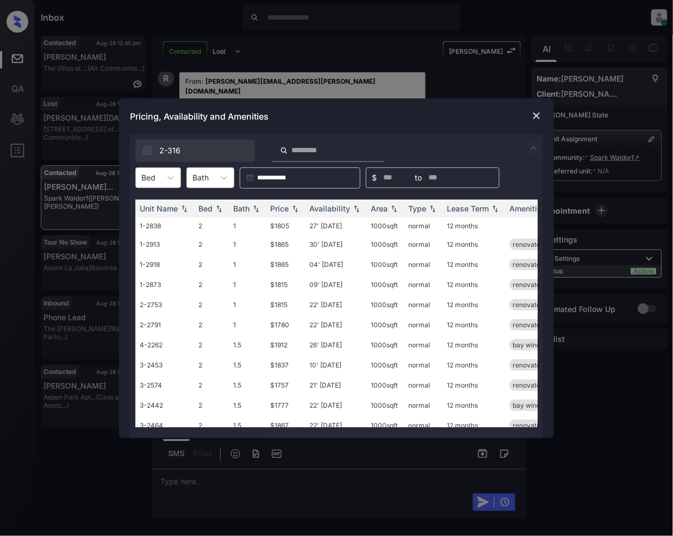
click at [153, 173] on div at bounding box center [148, 177] width 14 height 11
click at [154, 207] on div "2" at bounding box center [158, 205] width 46 height 20
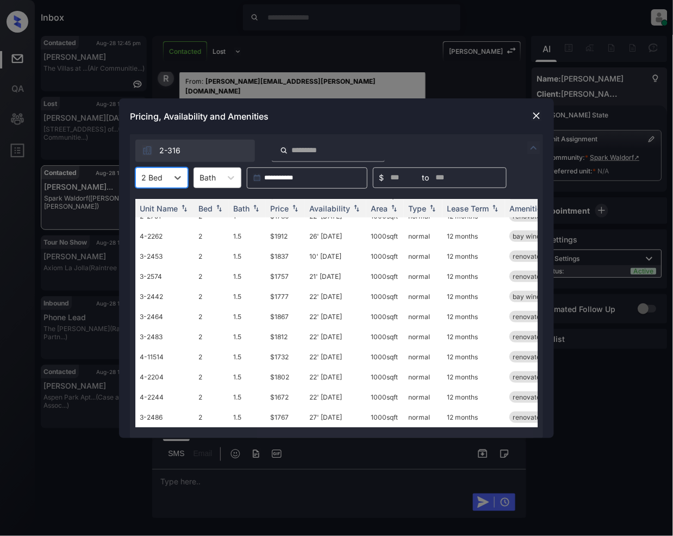
scroll to position [0, 0]
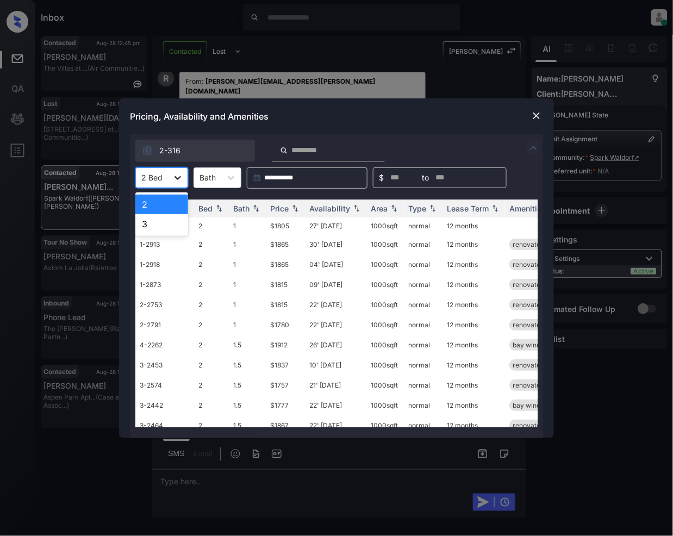
click at [179, 183] on icon at bounding box center [177, 177] width 11 height 11
drag, startPoint x: 149, startPoint y: 226, endPoint x: 314, endPoint y: 302, distance: 181.9
click at [149, 228] on div "3" at bounding box center [161, 224] width 53 height 20
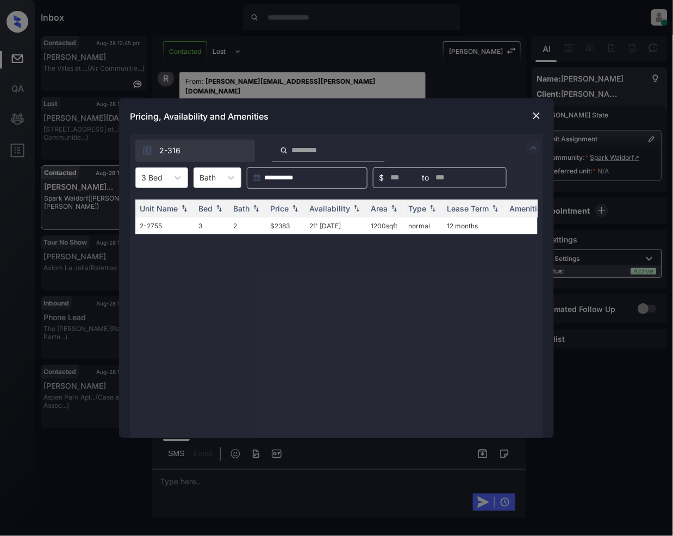
click at [535, 116] on img at bounding box center [536, 115] width 11 height 11
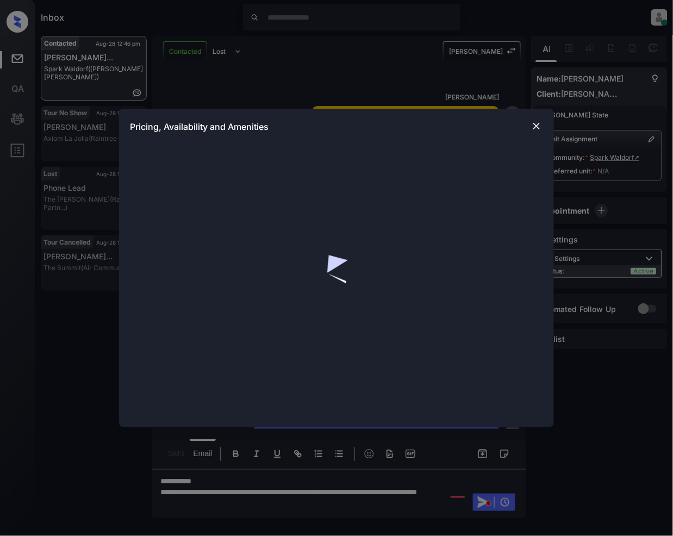
scroll to position [1044, 0]
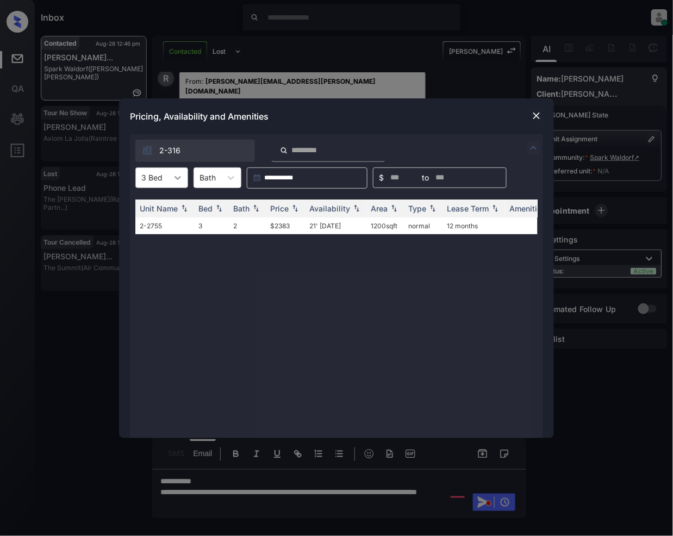
click at [176, 181] on icon at bounding box center [177, 177] width 11 height 11
click at [165, 202] on div "2" at bounding box center [161, 205] width 53 height 20
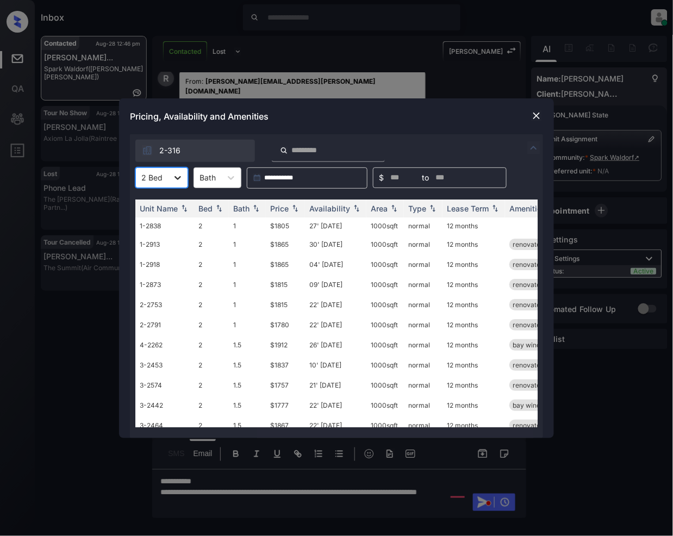
click at [180, 172] on icon at bounding box center [177, 177] width 11 height 11
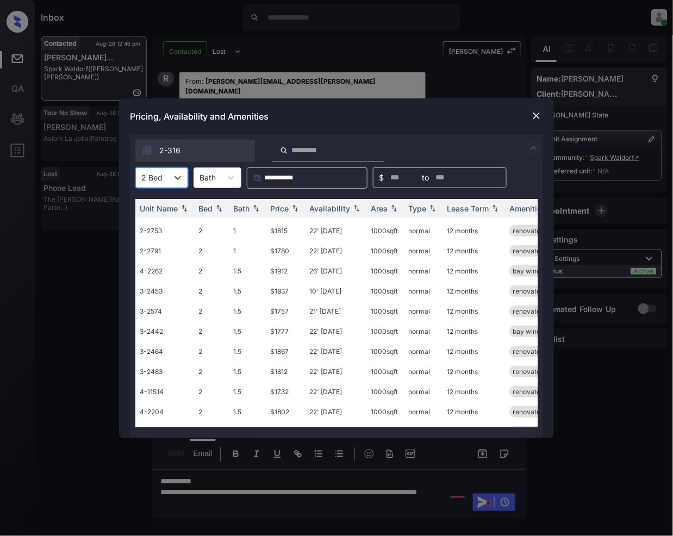
scroll to position [120, 0]
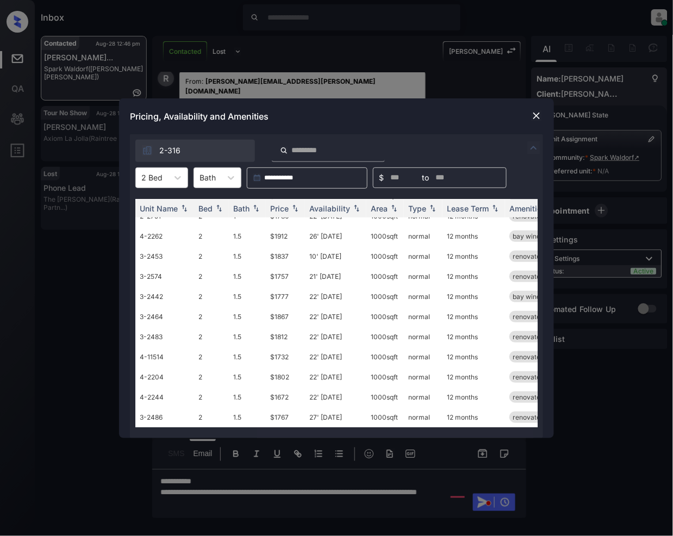
click at [535, 115] on img at bounding box center [536, 115] width 11 height 11
